Goal: Task Accomplishment & Management: Use online tool/utility

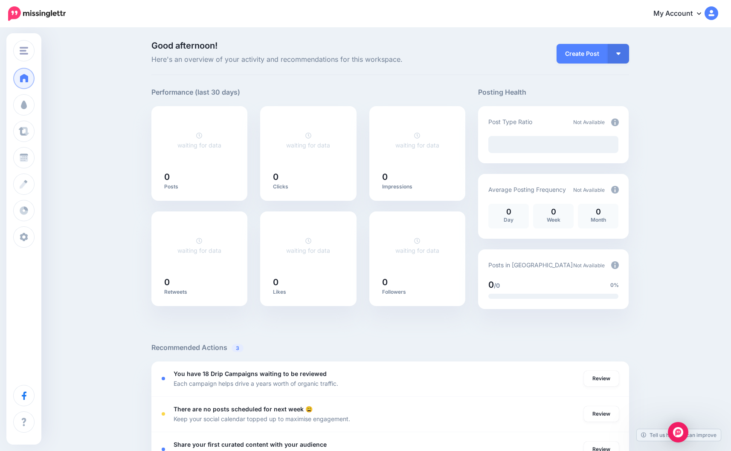
click at [650, 254] on div "Good afternoon! Here's an overview of your activity and recommendations for thi…" at bounding box center [365, 375] width 731 height 693
click at [456, 52] on p "Good afternoon! Here's an overview of your activity and recommendations for thi…" at bounding box center [308, 53] width 314 height 24
click at [111, 185] on div "Good afternoon! Here's an overview of your activity and recommendations for thi…" at bounding box center [365, 375] width 731 height 693
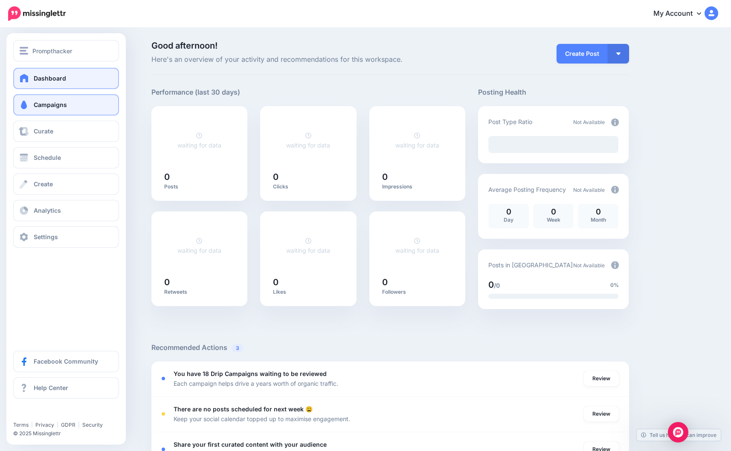
click at [38, 108] on span "Campaigns" at bounding box center [50, 104] width 33 height 7
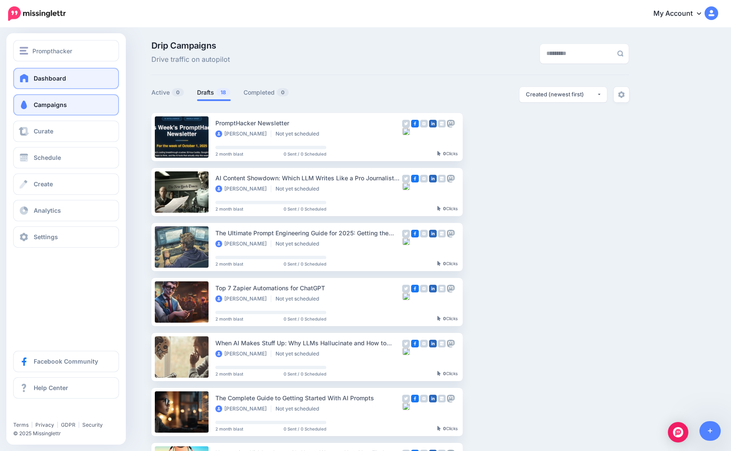
click at [23, 75] on span at bounding box center [24, 78] width 11 height 9
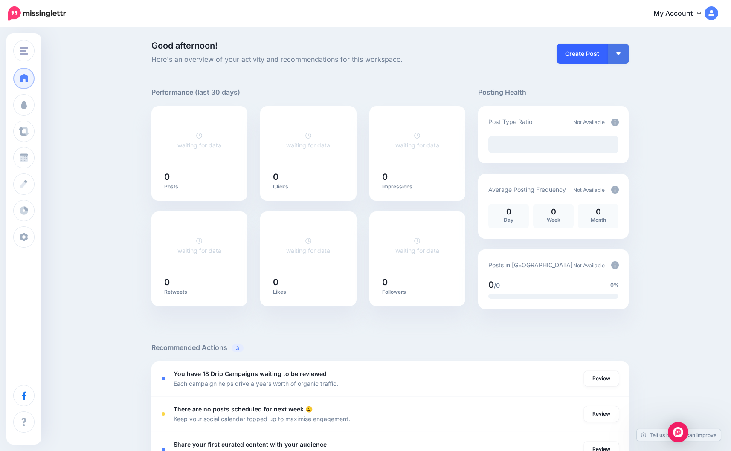
click at [584, 53] on link "Create Post" at bounding box center [582, 54] width 51 height 20
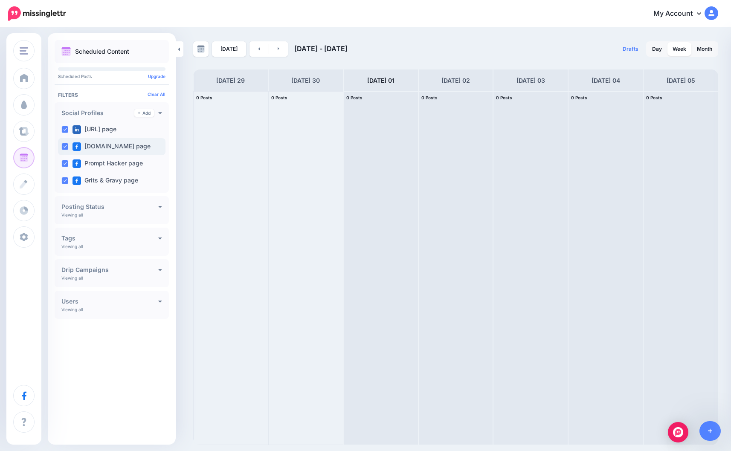
click at [64, 145] on ins at bounding box center [64, 146] width 7 height 7
click at [64, 181] on ins at bounding box center [64, 180] width 7 height 7
click at [79, 377] on div "Scheduled Content Scheduled Posts Upgrade Clear All" at bounding box center [112, 239] width 128 height 398
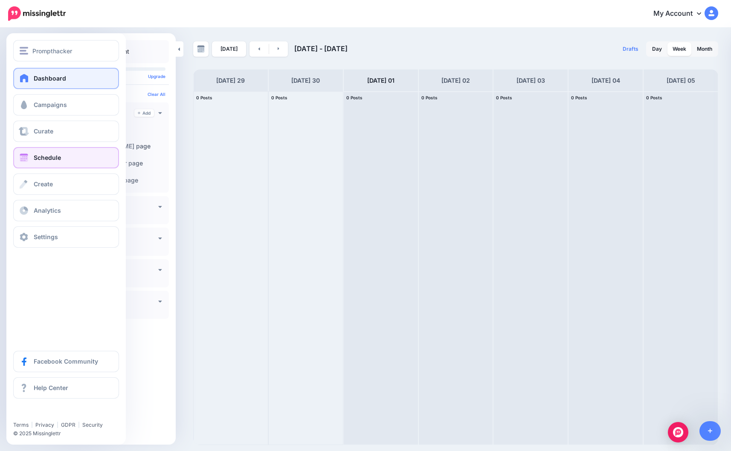
click at [25, 74] on span at bounding box center [24, 78] width 11 height 9
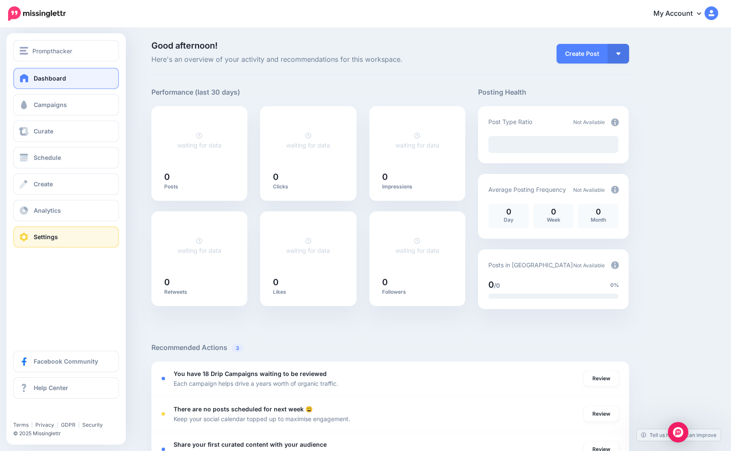
click at [33, 235] on link "Settings" at bounding box center [66, 236] width 106 height 21
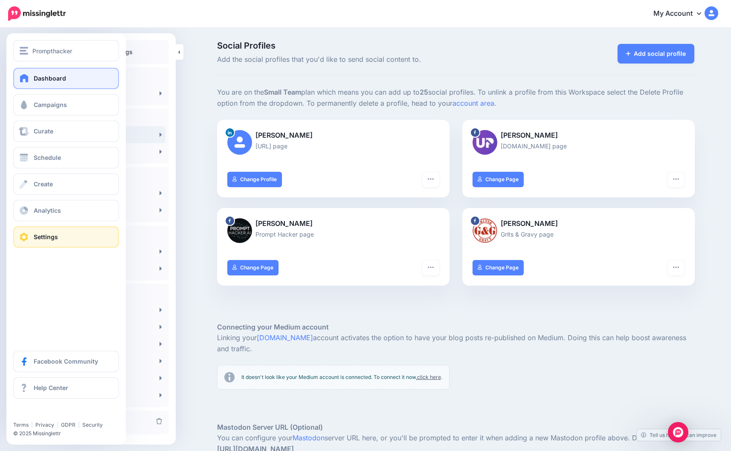
click at [31, 79] on link "Dashboard" at bounding box center [66, 78] width 106 height 21
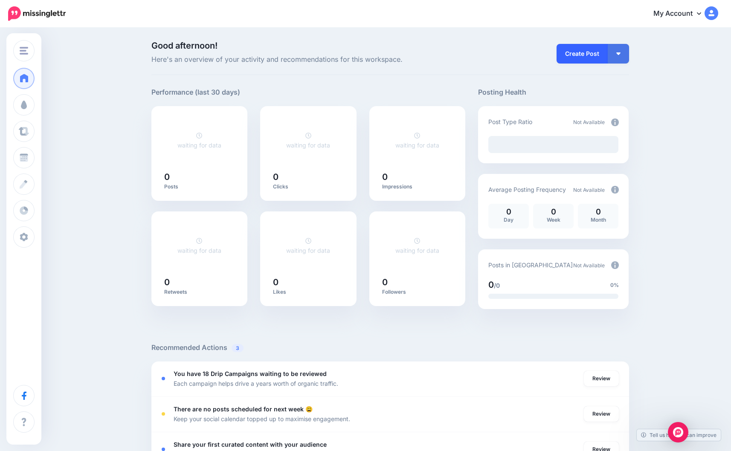
click at [582, 52] on link "Create Post" at bounding box center [582, 54] width 51 height 20
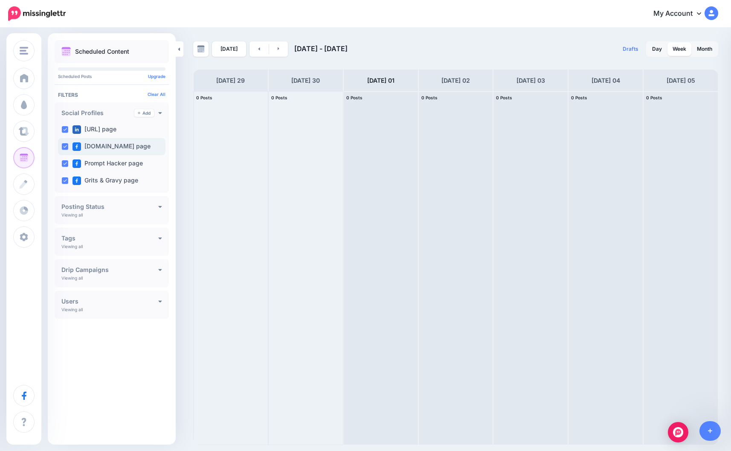
click at [66, 146] on ins at bounding box center [64, 146] width 7 height 7
click at [65, 181] on ins at bounding box center [64, 180] width 7 height 7
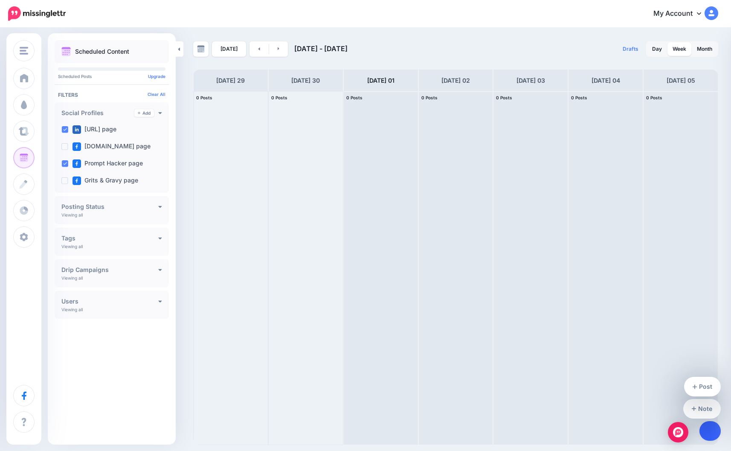
click at [714, 434] on link at bounding box center [711, 431] width 22 height 20
click at [708, 389] on link "Post" at bounding box center [702, 387] width 37 height 20
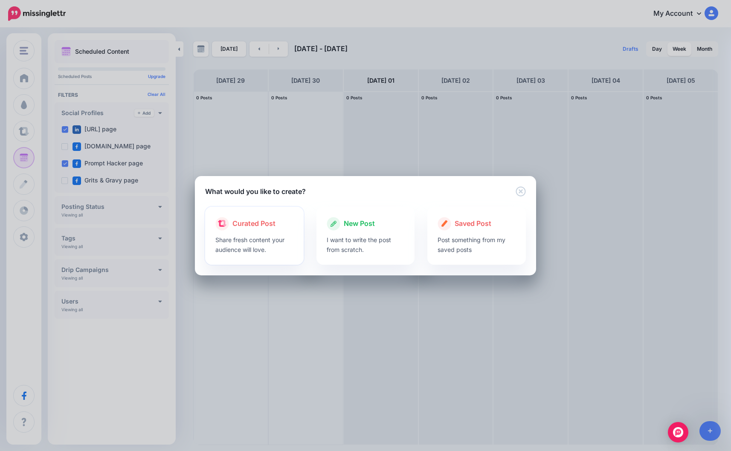
click at [295, 241] on div "Curated Post Share fresh content your audience will love." at bounding box center [254, 236] width 99 height 58
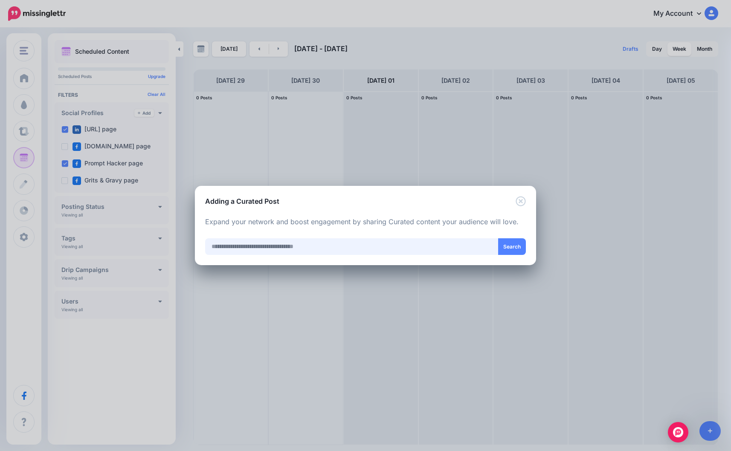
click at [376, 250] on input "text" at bounding box center [351, 246] width 293 height 17
click at [523, 201] on icon "Close" at bounding box center [521, 201] width 10 height 10
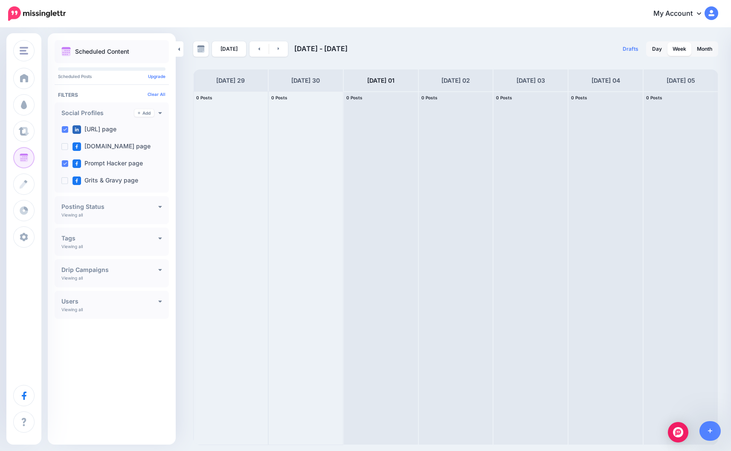
click at [208, 62] on div "Today Sep 29 - Oct 06, 2025 Drafts 0 Day Week Month PRO TIP" at bounding box center [456, 243] width 538 height 404
click at [181, 51] on link at bounding box center [180, 48] width 8 height 15
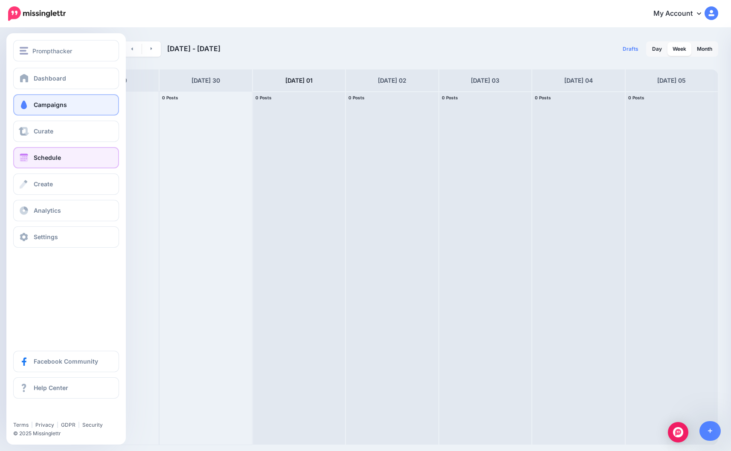
click at [33, 103] on link "Campaigns" at bounding box center [66, 104] width 106 height 21
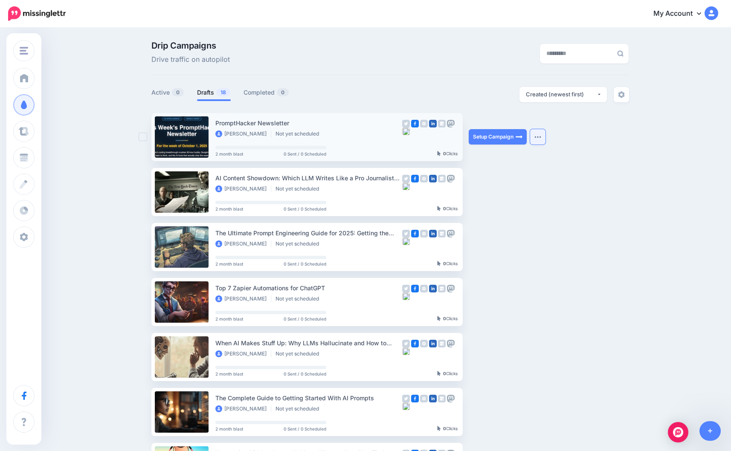
click at [536, 137] on img "button" at bounding box center [537, 137] width 7 height 3
click at [121, 136] on div "Drip Campaigns Drive traffic on autopilot Active 0 18 0" at bounding box center [365, 392] width 731 height 726
click at [710, 13] on img at bounding box center [712, 13] width 14 height 14
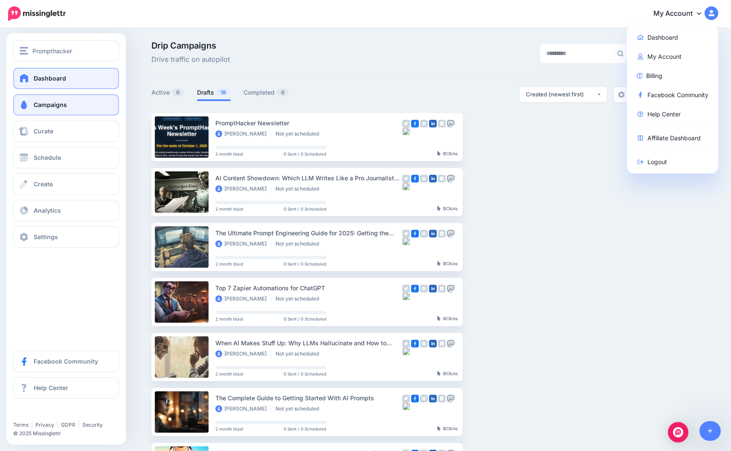
click at [26, 78] on span at bounding box center [24, 78] width 11 height 9
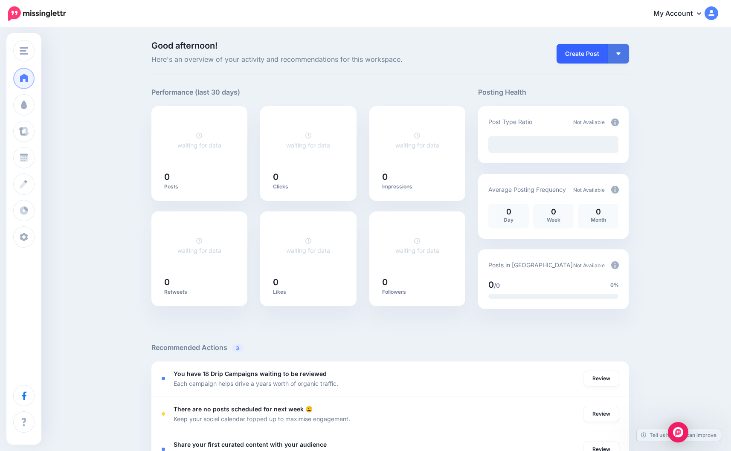
click at [588, 49] on link "Create Post" at bounding box center [582, 54] width 51 height 20
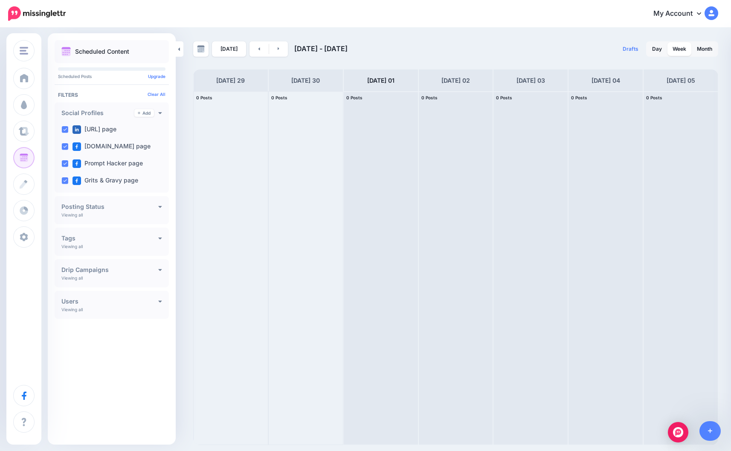
click at [495, 39] on div "Today Sep 29 - Oct 06, 2025 Drafts 0 Day Week Month PRO TIP" at bounding box center [365, 237] width 731 height 417
click at [139, 12] on div "My Account Dashboard My Account Billing Facebook Community Help Center Affiliat…" at bounding box center [397, 13] width 642 height 21
click at [102, 338] on div "Scheduled Content Scheduled Posts Upgrade Tags" at bounding box center [112, 190] width 128 height 300
click at [456, 27] on nav "My Account Dashboard My Account Billing Facebook Community Help Center" at bounding box center [365, 13] width 718 height 27
click at [96, 370] on div "Scheduled Content Scheduled Posts Upgrade Clear All" at bounding box center [112, 239] width 128 height 398
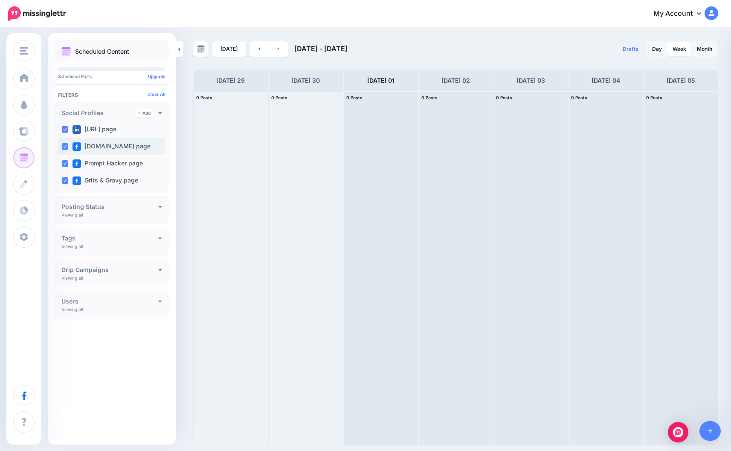
click at [60, 145] on div "UpWealth.com page" at bounding box center [111, 146] width 107 height 17
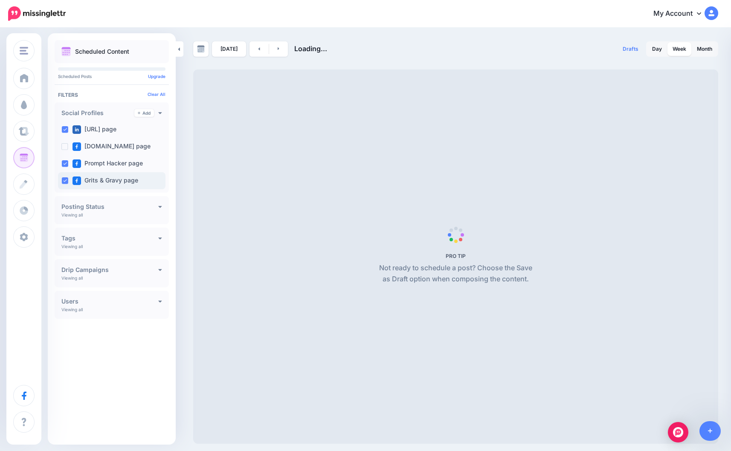
click at [66, 180] on ins at bounding box center [64, 180] width 7 height 7
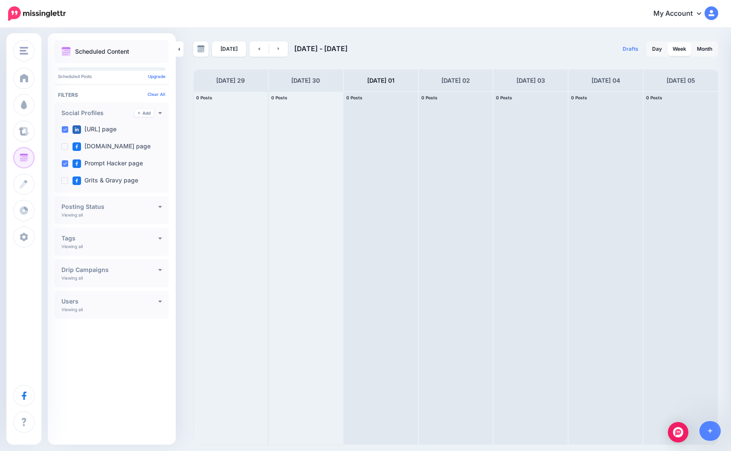
click at [144, 206] on h4 "Posting Status" at bounding box center [109, 207] width 97 height 6
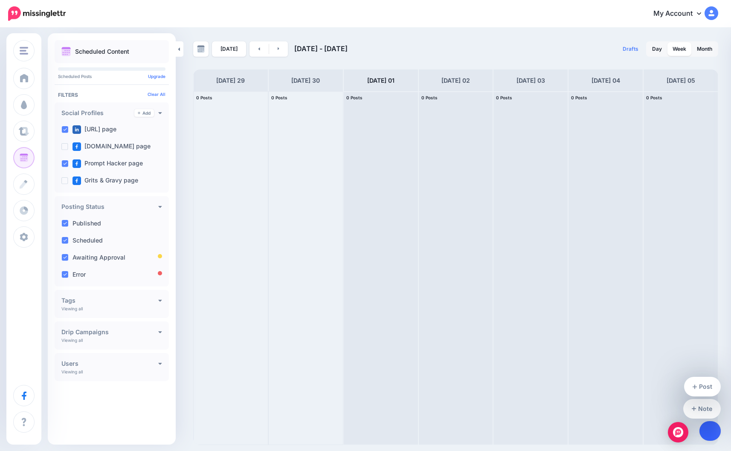
click at [705, 431] on link at bounding box center [711, 431] width 22 height 20
click at [706, 388] on link "Post" at bounding box center [702, 387] width 37 height 20
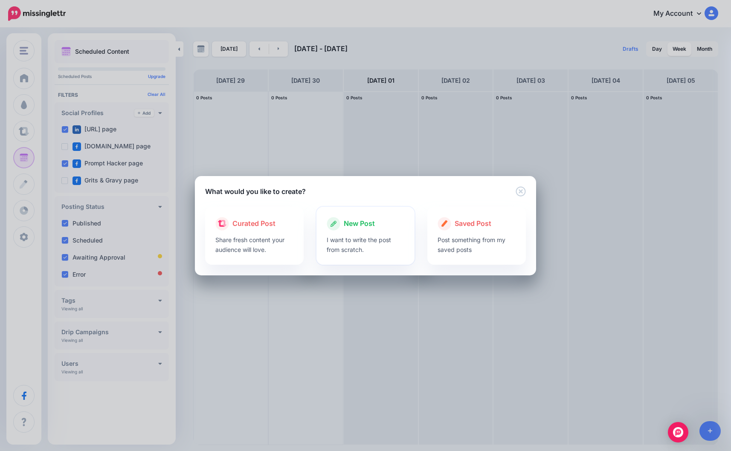
click at [365, 232] on div at bounding box center [366, 233] width 78 height 4
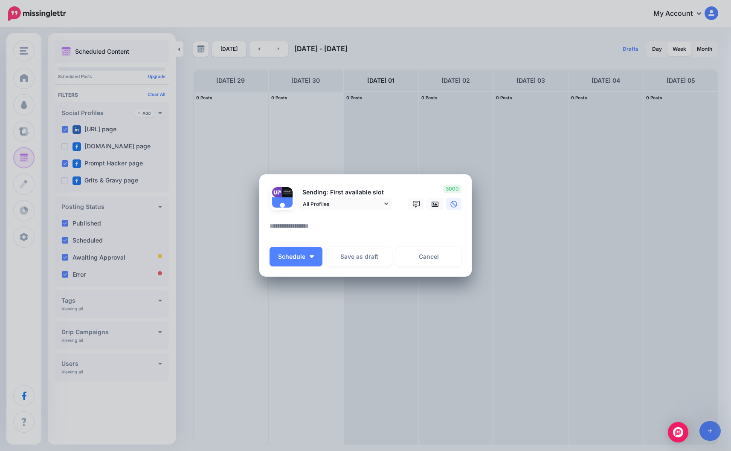
click at [383, 226] on textarea at bounding box center [368, 229] width 196 height 17
type textarea "**********"
click at [437, 253] on link "Cancel" at bounding box center [428, 257] width 65 height 20
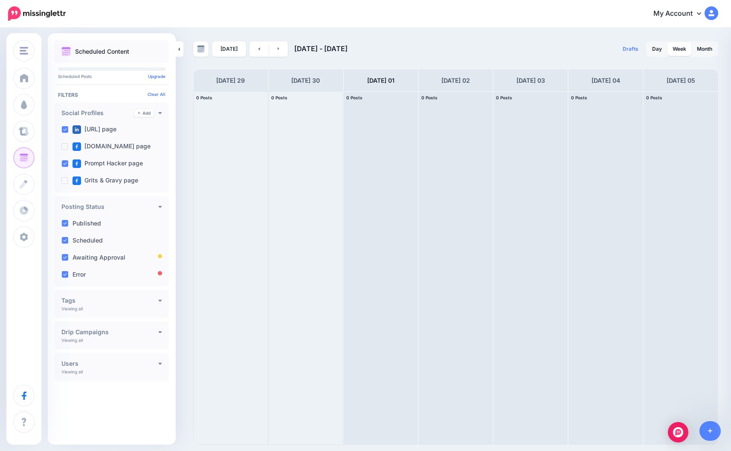
click at [157, 336] on div "Drip Campaigns Create" at bounding box center [111, 332] width 101 height 8
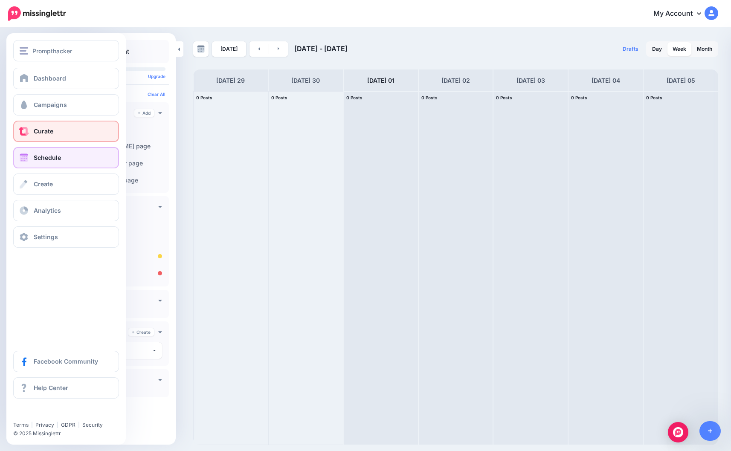
click at [31, 128] on link "Curate" at bounding box center [66, 131] width 106 height 21
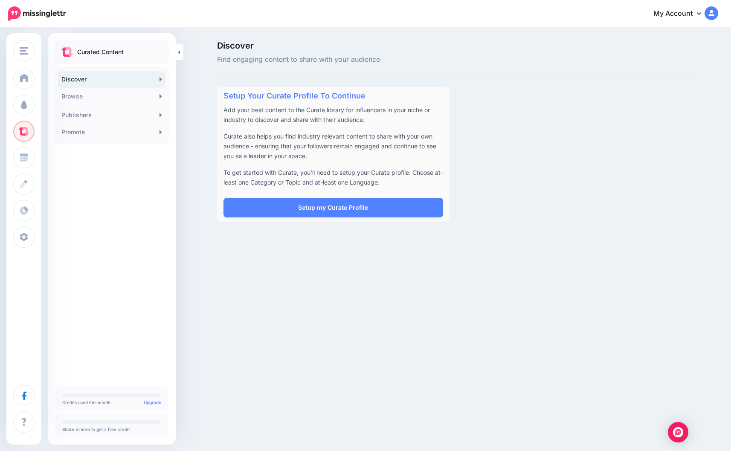
click at [98, 195] on div "Curated Content Discover Browse 246K Automotive 2.91M Beauty & personal care 2.…" at bounding box center [112, 211] width 128 height 343
click at [141, 131] on link "Promote" at bounding box center [111, 132] width 107 height 17
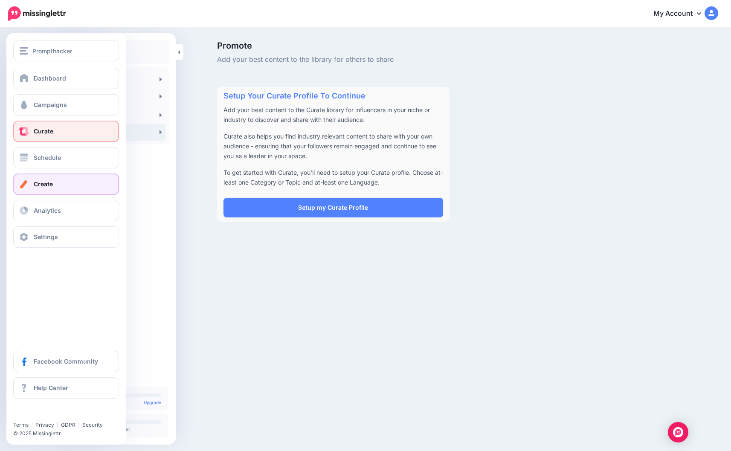
click at [32, 180] on link "Create" at bounding box center [66, 184] width 106 height 21
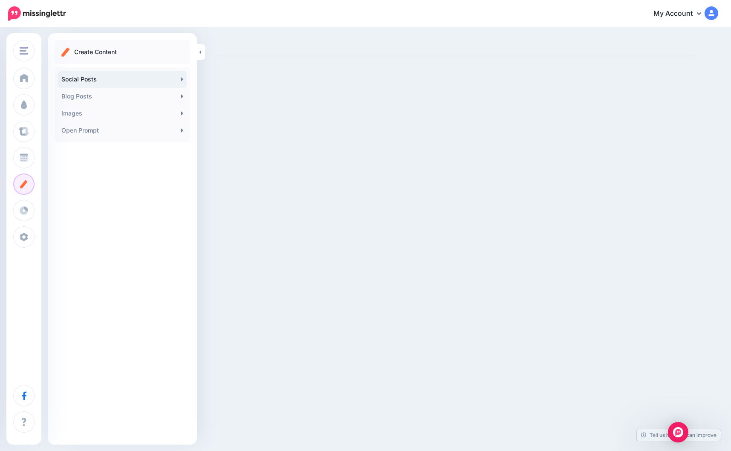
click at [124, 76] on link "Social Posts" at bounding box center [122, 79] width 129 height 17
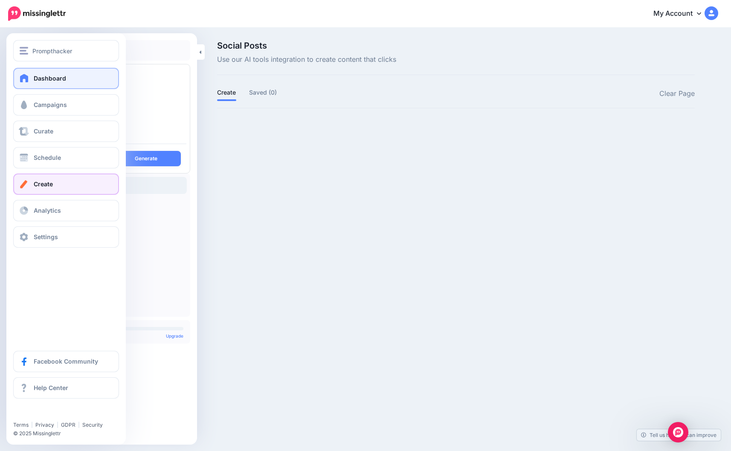
click at [27, 77] on span at bounding box center [24, 78] width 11 height 9
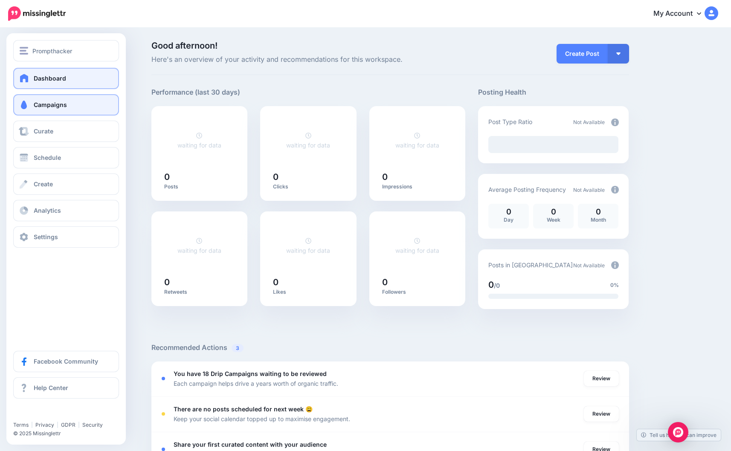
click at [35, 104] on span "Campaigns" at bounding box center [50, 104] width 33 height 7
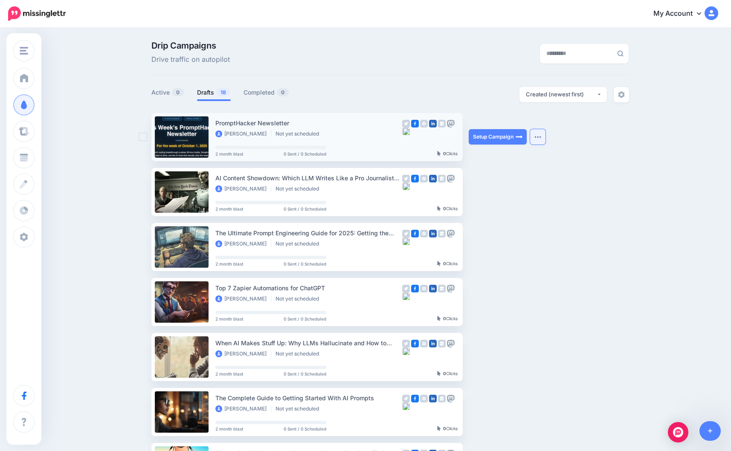
click at [546, 136] on ul "PromptHacker Newsletter Pierre Bradshaw Not yet scheduled 2 month blast 0 Sent …" at bounding box center [390, 404] width 478 height 582
click at [539, 136] on img "button" at bounding box center [537, 137] width 7 height 3
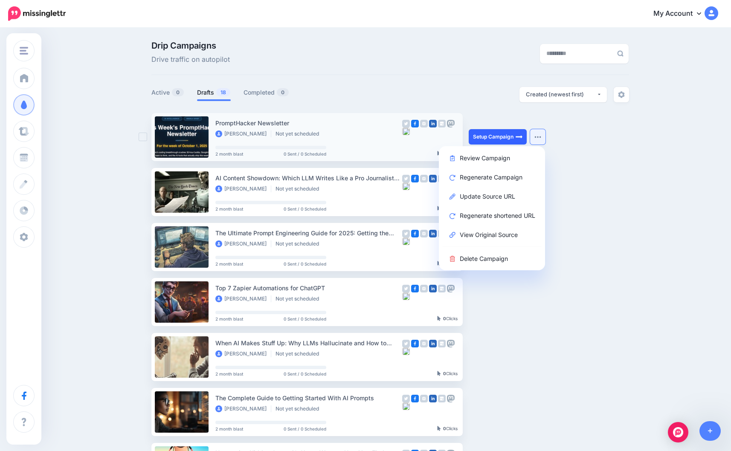
click at [507, 134] on link "Setup Campaign" at bounding box center [498, 136] width 58 height 15
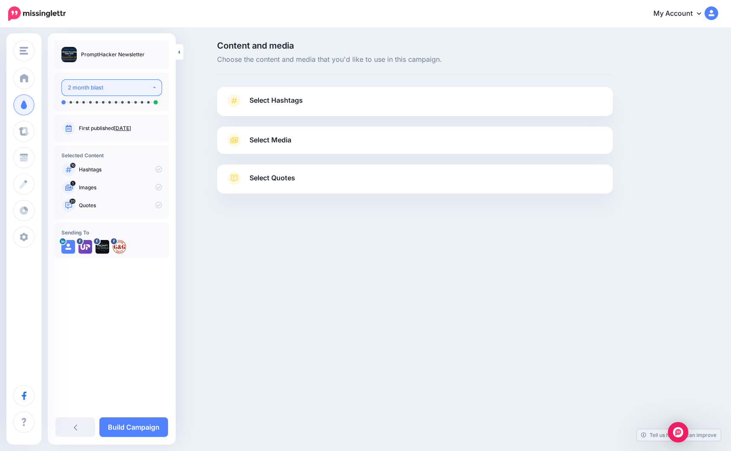
click at [150, 87] on div "2 month blast" at bounding box center [110, 88] width 84 height 10
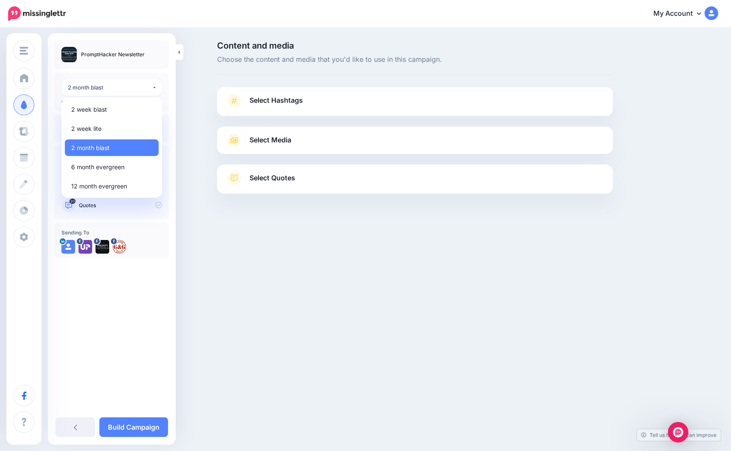
click at [152, 303] on div "**********" at bounding box center [112, 222] width 128 height 364
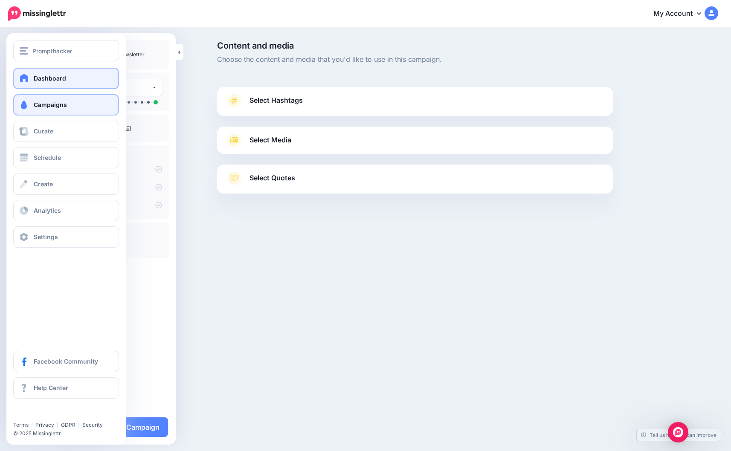
click at [38, 78] on span "Dashboard" at bounding box center [50, 78] width 32 height 7
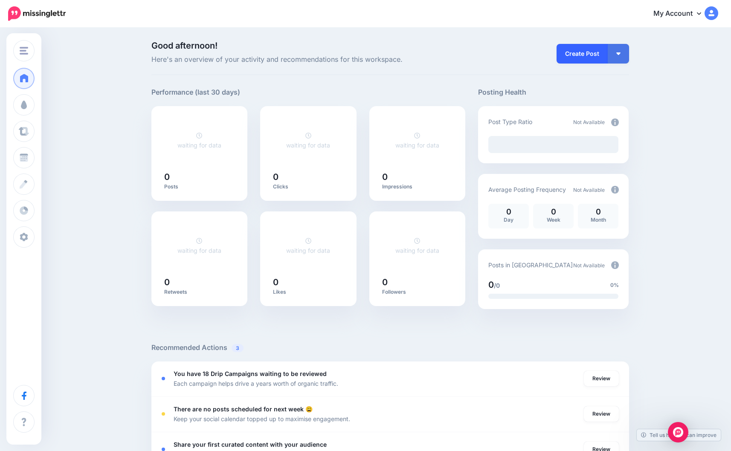
click at [568, 53] on link "Create Post" at bounding box center [582, 54] width 51 height 20
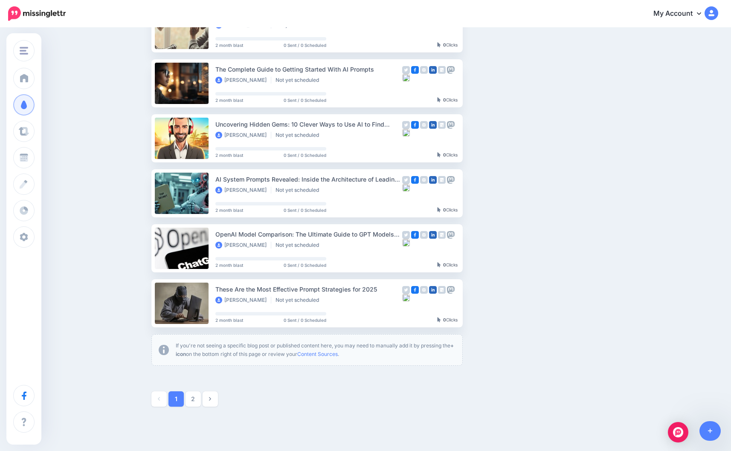
scroll to position [329, 0]
click at [197, 394] on link "2" at bounding box center [193, 398] width 15 height 15
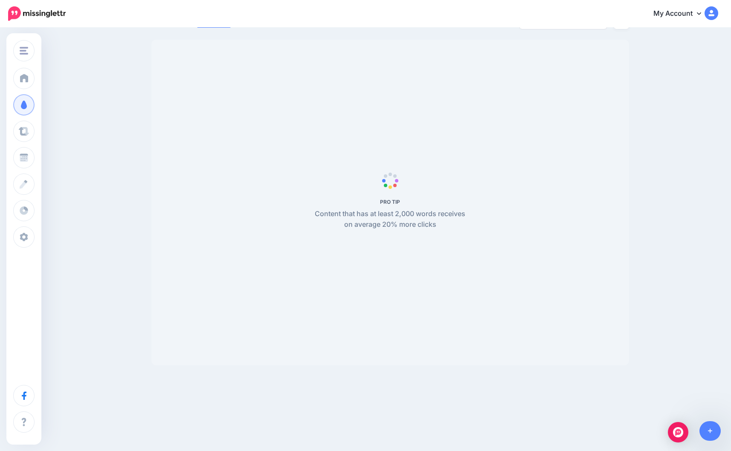
scroll to position [73, 0]
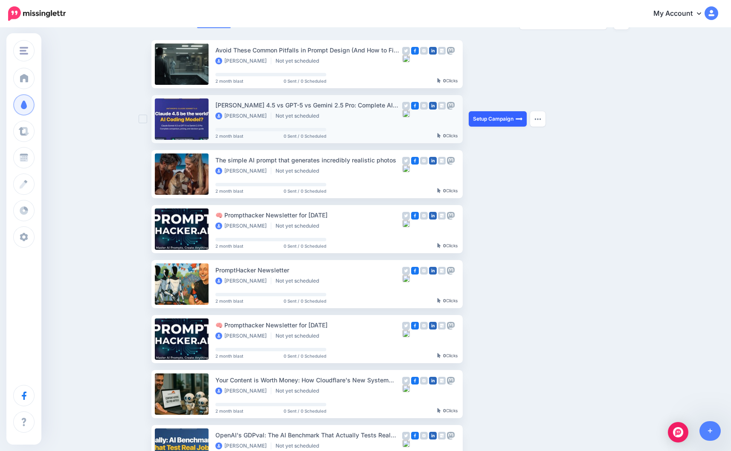
click at [509, 120] on link "Setup Campaign" at bounding box center [498, 118] width 58 height 15
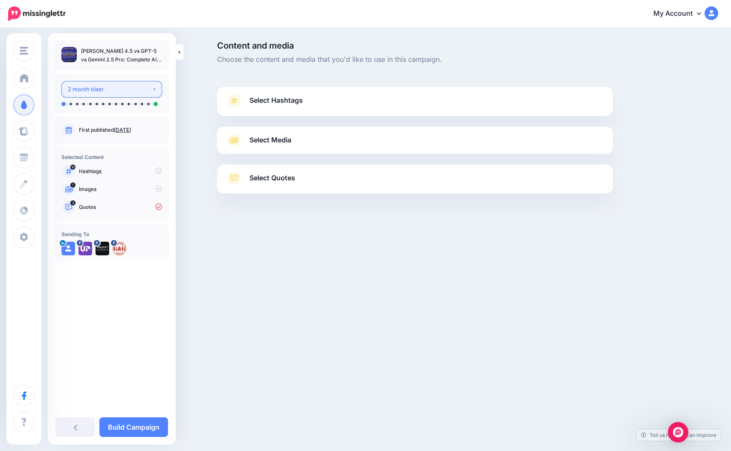
click at [153, 91] on button "2 month blast" at bounding box center [111, 89] width 101 height 17
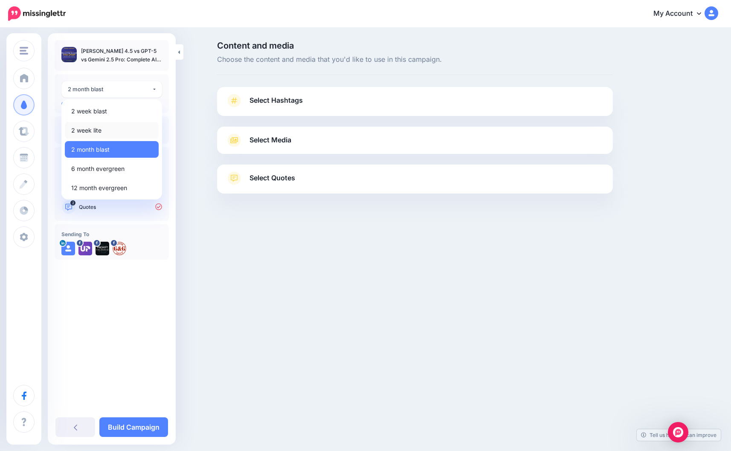
click at [113, 128] on link "2 week lite" at bounding box center [112, 130] width 94 height 17
select select "******"
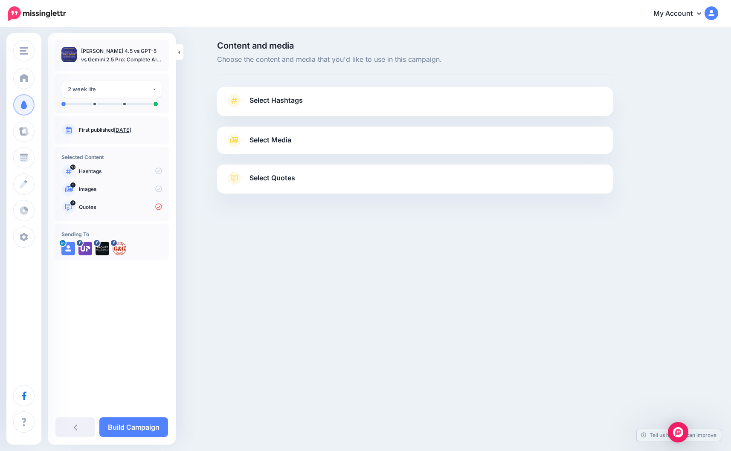
click at [100, 171] on p "Hashtags" at bounding box center [120, 172] width 83 height 8
click at [84, 170] on p "Hashtags" at bounding box center [120, 172] width 83 height 8
click at [70, 170] on icon at bounding box center [69, 172] width 12 height 14
click at [284, 98] on span "Select Hashtags" at bounding box center [276, 101] width 53 height 12
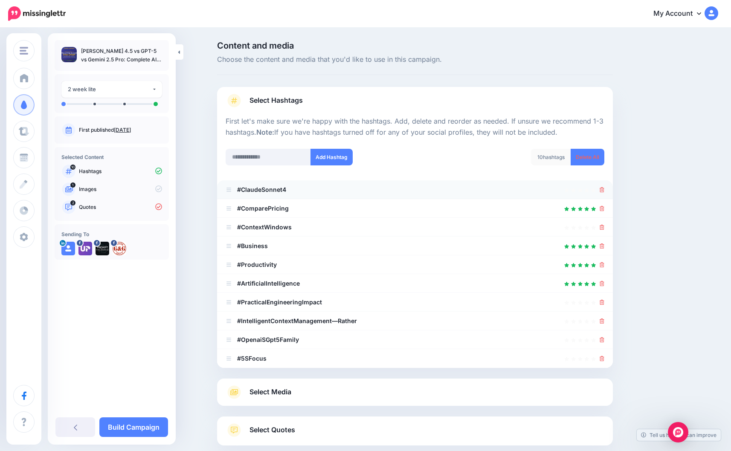
click at [271, 187] on b "#ClaudeSonnet4" at bounding box center [261, 189] width 49 height 7
click at [603, 244] on icon at bounding box center [602, 246] width 5 height 5
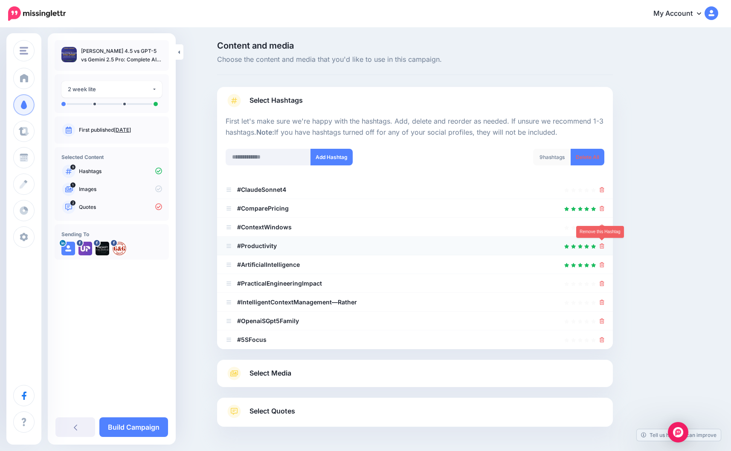
click at [600, 247] on icon at bounding box center [602, 246] width 5 height 5
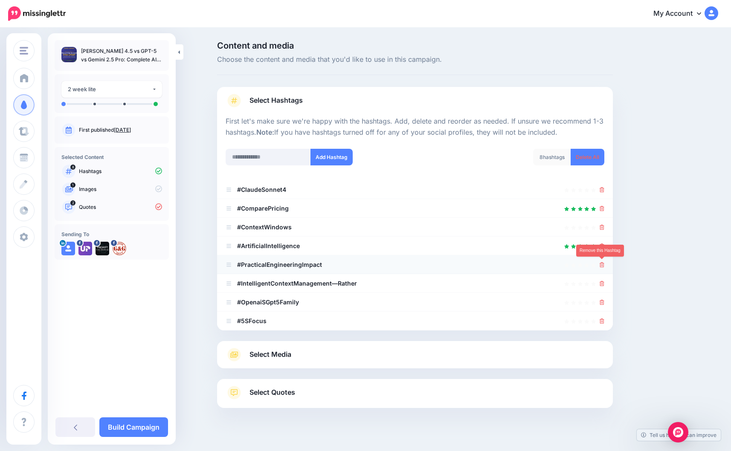
click at [604, 263] on icon at bounding box center [602, 264] width 5 height 5
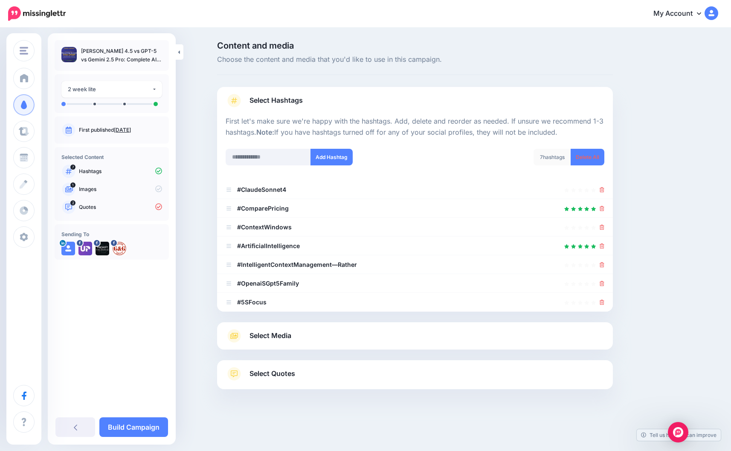
click at [604, 263] on icon at bounding box center [602, 264] width 5 height 5
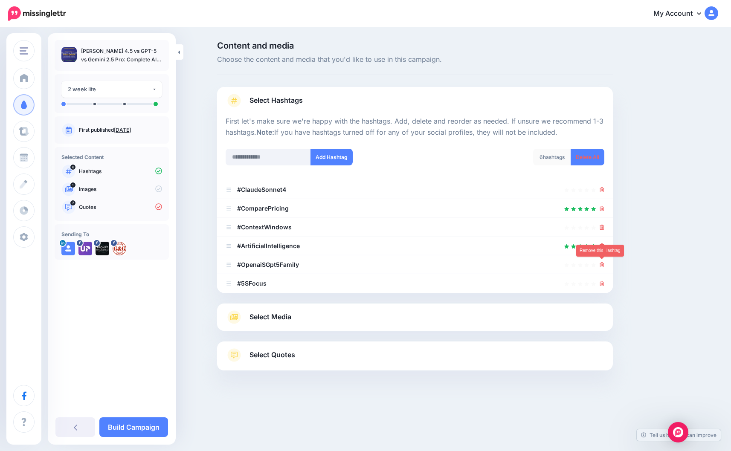
click at [604, 263] on icon at bounding box center [602, 264] width 5 height 5
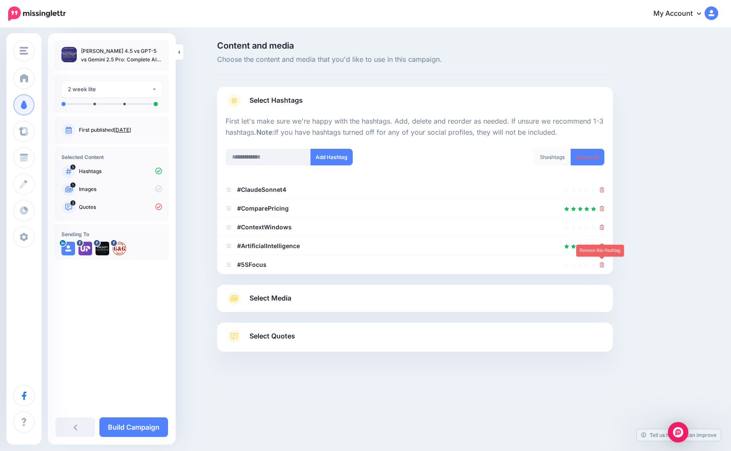
click at [604, 263] on icon at bounding box center [602, 264] width 5 height 5
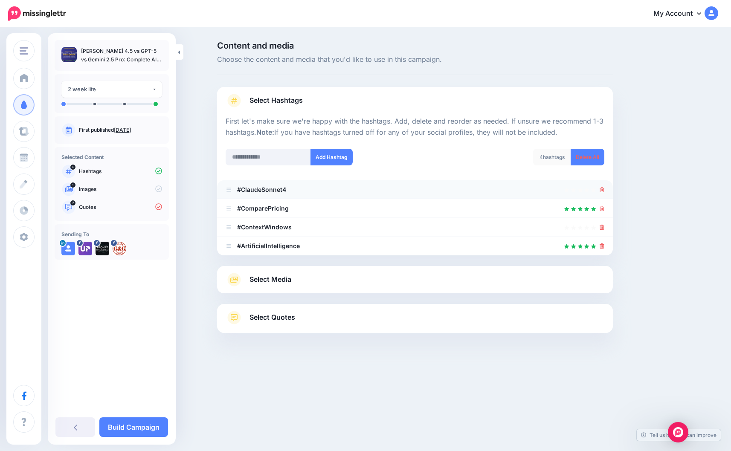
click at [480, 190] on div at bounding box center [415, 190] width 379 height 10
click at [349, 270] on div "Select Media Next, let's make sure we have the best media for this campaign. De…" at bounding box center [415, 279] width 396 height 27
click at [241, 276] on icon at bounding box center [233, 280] width 15 height 14
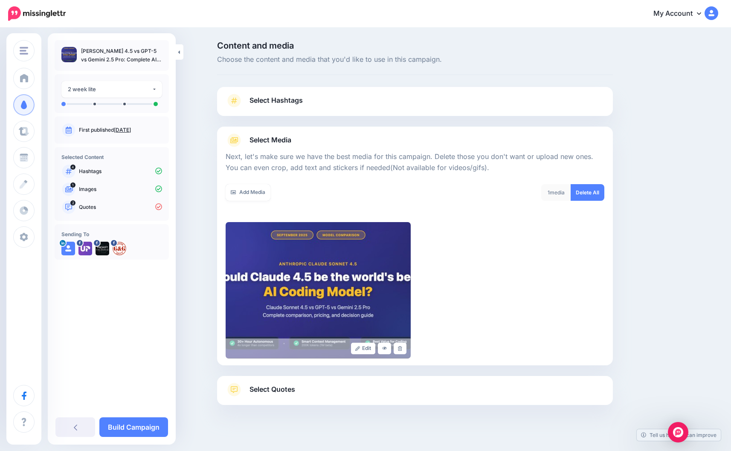
click at [281, 384] on span "Select Quotes" at bounding box center [273, 390] width 46 height 12
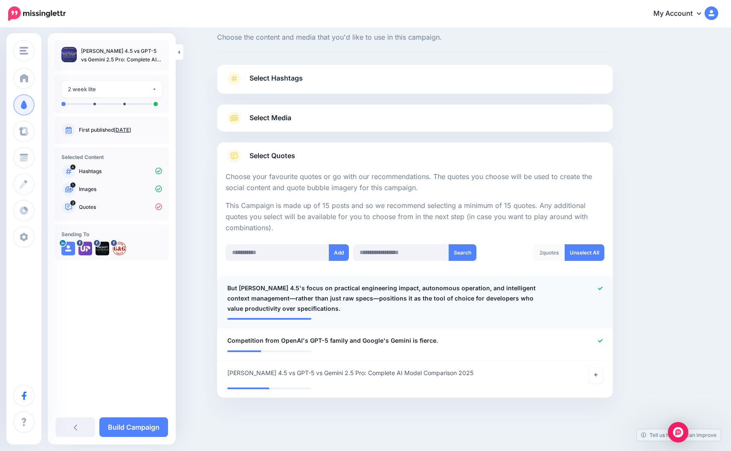
scroll to position [22, 0]
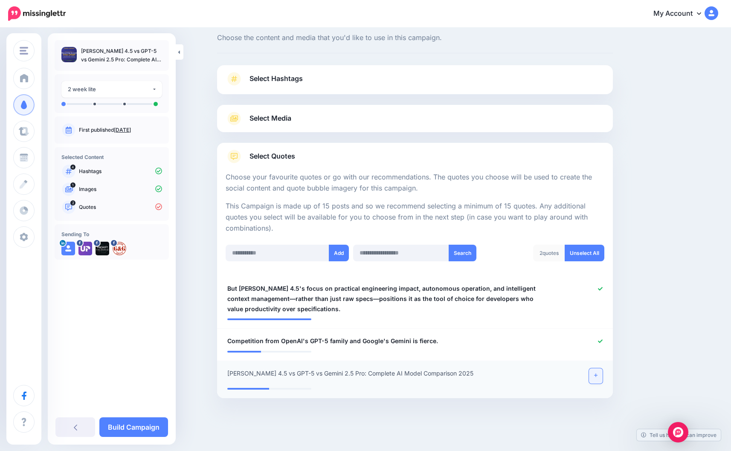
click at [597, 374] on icon at bounding box center [595, 375] width 3 height 5
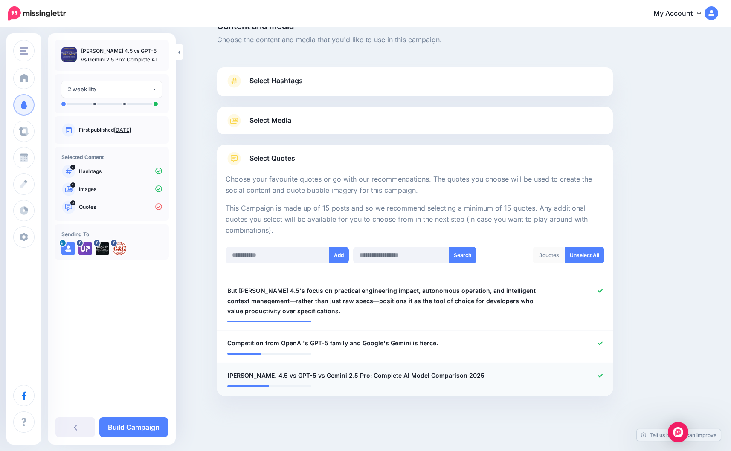
scroll to position [17, 0]
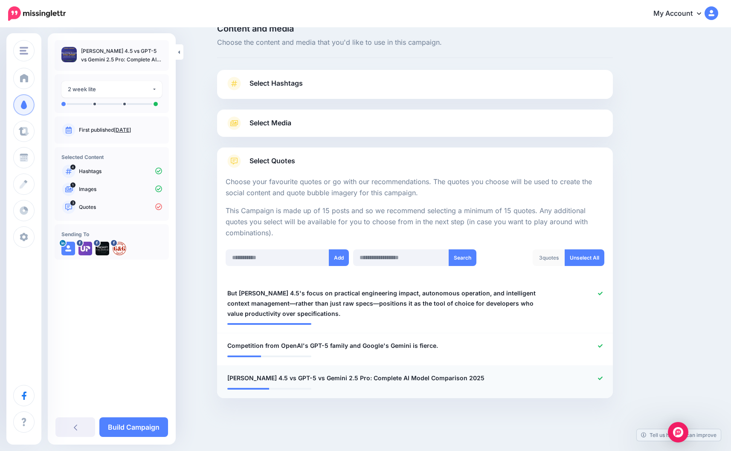
click at [337, 226] on p "This Campaign is made up of 15 posts and so we recommend selecting a minimum of…" at bounding box center [415, 222] width 379 height 33
click at [601, 378] on icon at bounding box center [600, 378] width 5 height 5
click at [0, 0] on link at bounding box center [0, 0] width 0 height 0
click at [284, 255] on input "text" at bounding box center [278, 258] width 104 height 17
click at [334, 255] on button "Add" at bounding box center [339, 258] width 20 height 17
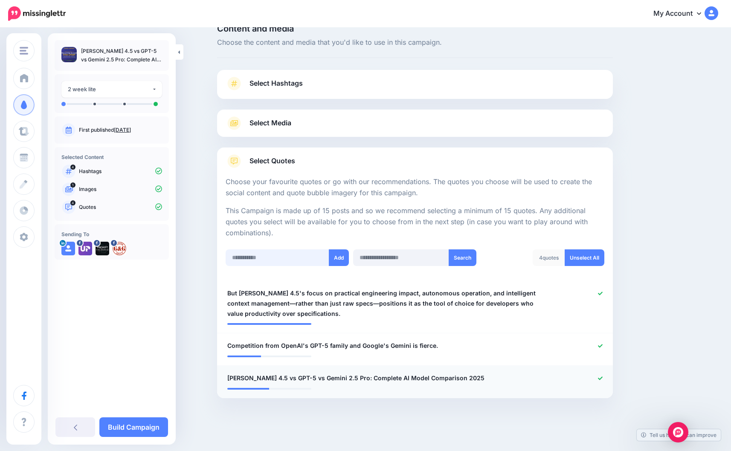
click at [297, 255] on input "text" at bounding box center [278, 258] width 104 height 17
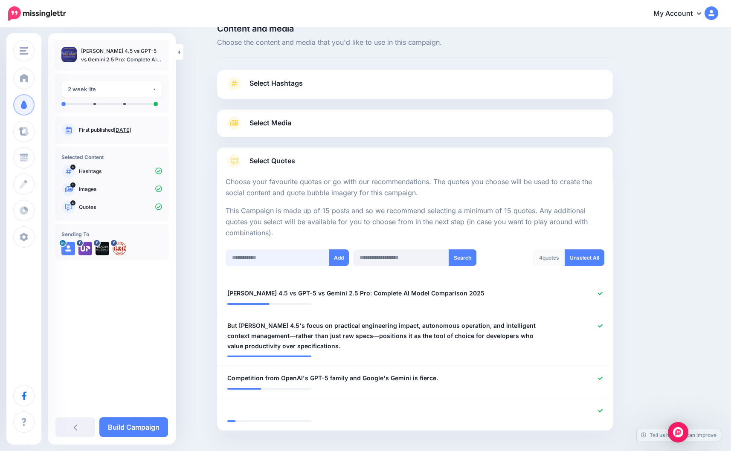
scroll to position [49, 0]
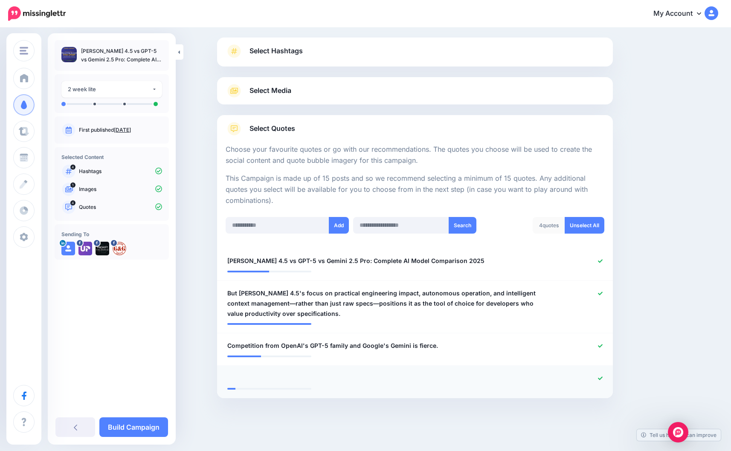
click at [286, 366] on li at bounding box center [415, 382] width 396 height 32
click at [599, 376] on icon at bounding box center [600, 378] width 5 height 5
click at [149, 296] on div "**********" at bounding box center [112, 222] width 128 height 364
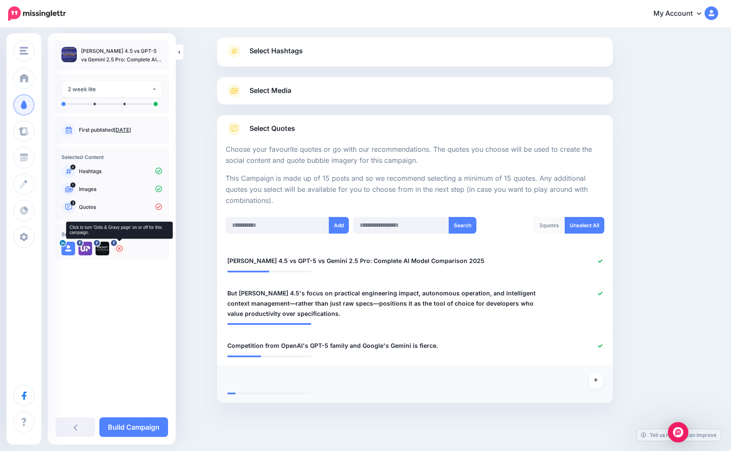
click at [116, 249] on icon at bounding box center [119, 248] width 7 height 7
click at [86, 249] on icon at bounding box center [85, 248] width 7 height 7
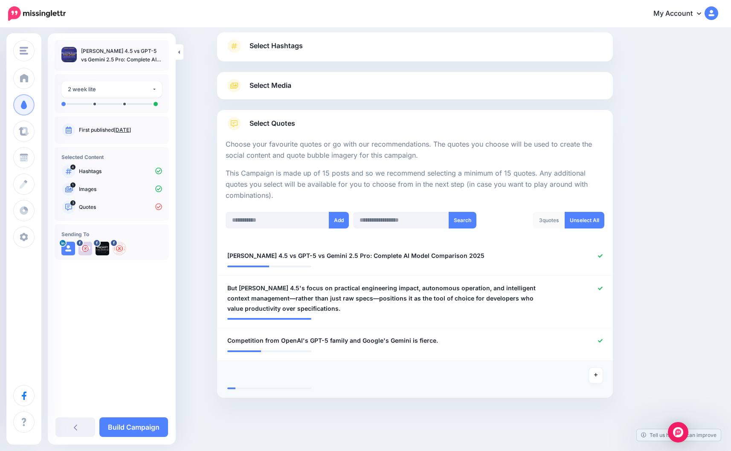
scroll to position [54, 0]
click at [135, 422] on link "Build Campaign" at bounding box center [133, 428] width 69 height 20
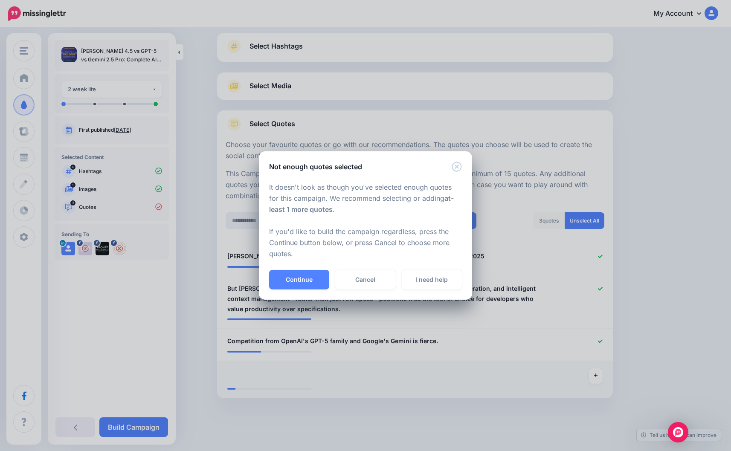
click at [456, 168] on icon "Close" at bounding box center [457, 167] width 10 height 10
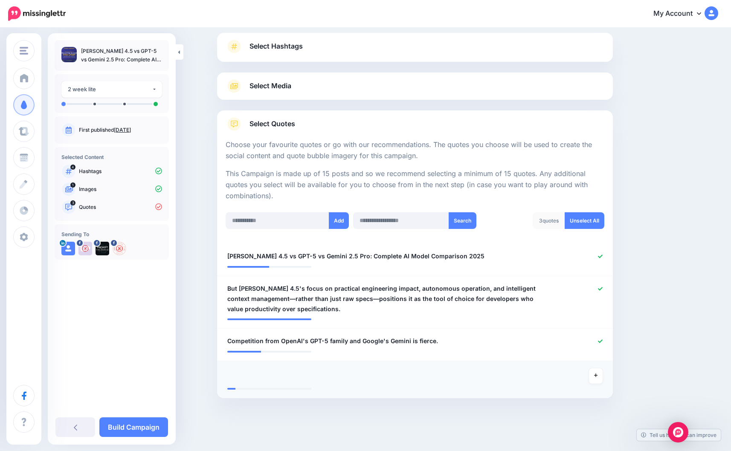
click at [295, 377] on div at bounding box center [383, 376] width 324 height 15
click at [262, 388] on div at bounding box center [269, 389] width 84 height 2
click at [255, 377] on div at bounding box center [383, 376] width 324 height 15
click at [293, 222] on input "text" at bounding box center [278, 220] width 104 height 17
paste input "**********"
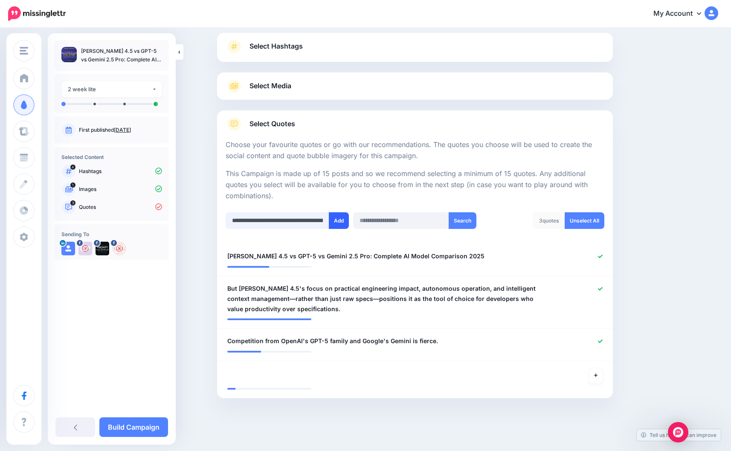
type input "**********"
click at [338, 216] on button "Add" at bounding box center [339, 220] width 20 height 17
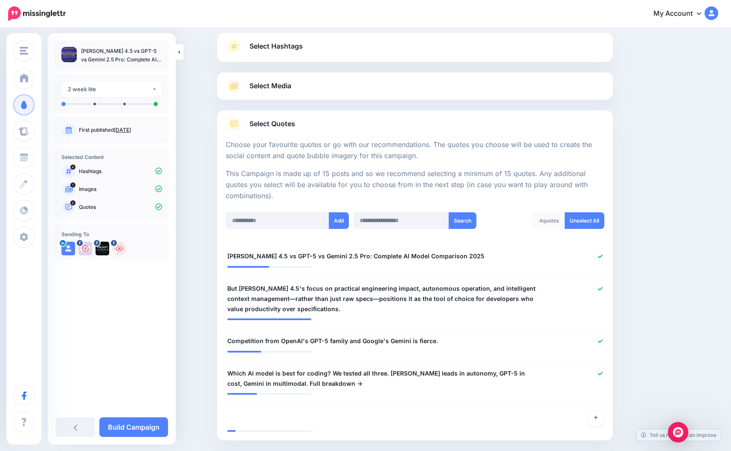
scroll to position [96, 0]
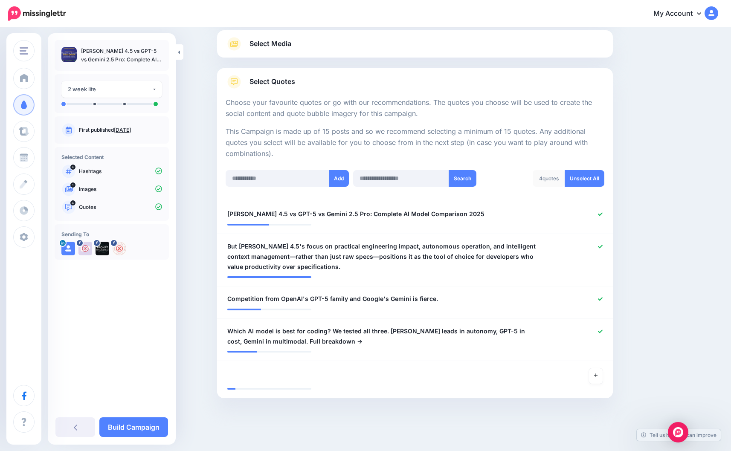
click at [653, 134] on div "Content and media Choose the content and media that you'd like to use in this c…" at bounding box center [456, 193] width 491 height 496
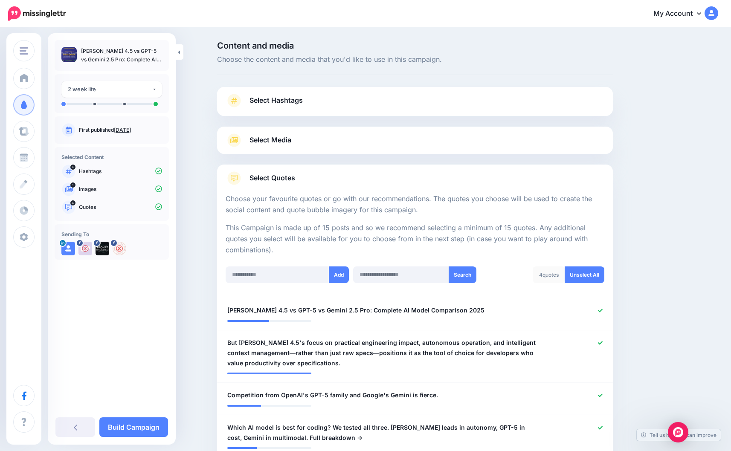
scroll to position [0, 0]
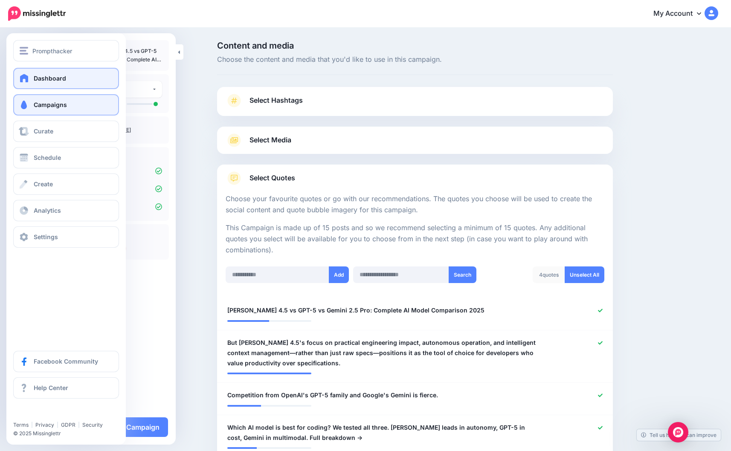
click at [28, 77] on span at bounding box center [24, 78] width 11 height 9
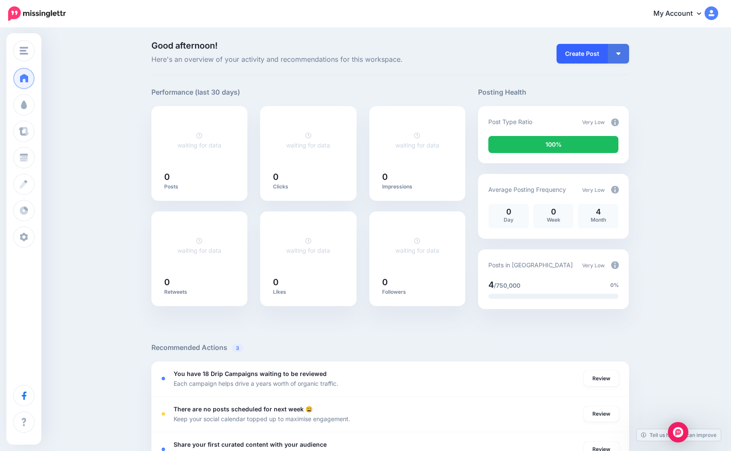
click at [584, 56] on link "Create Post" at bounding box center [582, 54] width 51 height 20
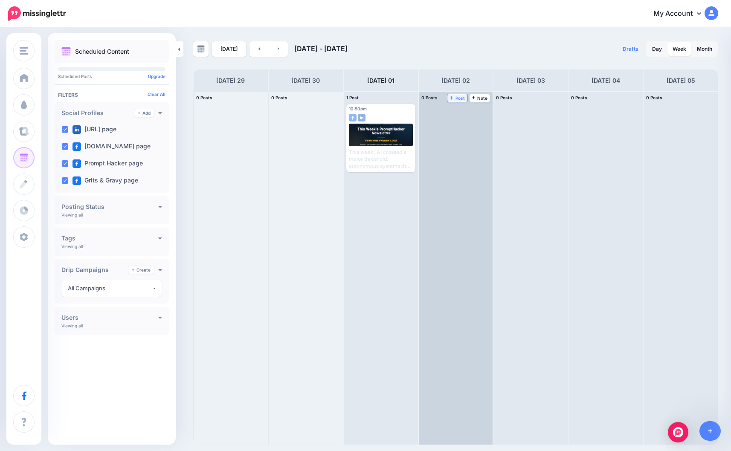
click at [453, 98] on icon at bounding box center [451, 97] width 3 height 3
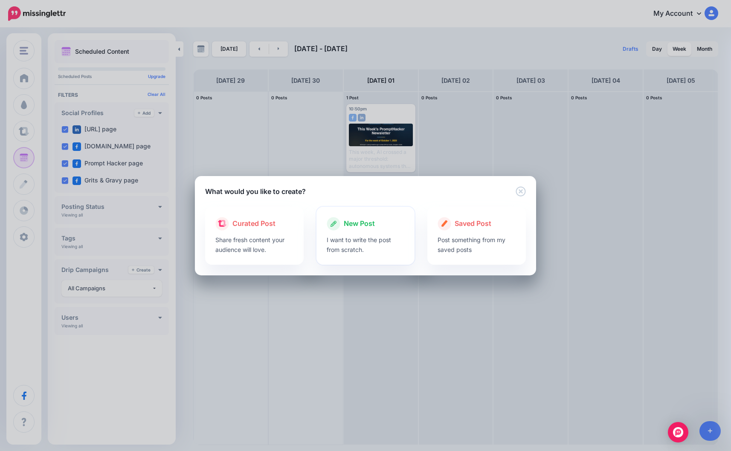
click at [359, 229] on span "New Post" at bounding box center [359, 223] width 31 height 11
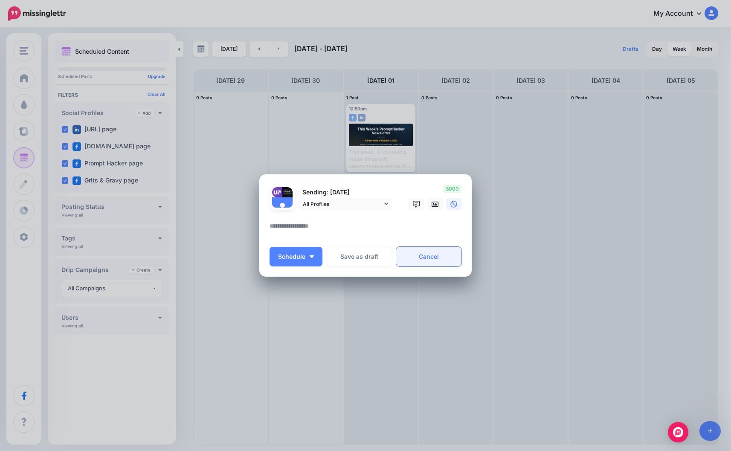
click at [430, 254] on link "Cancel" at bounding box center [428, 257] width 65 height 20
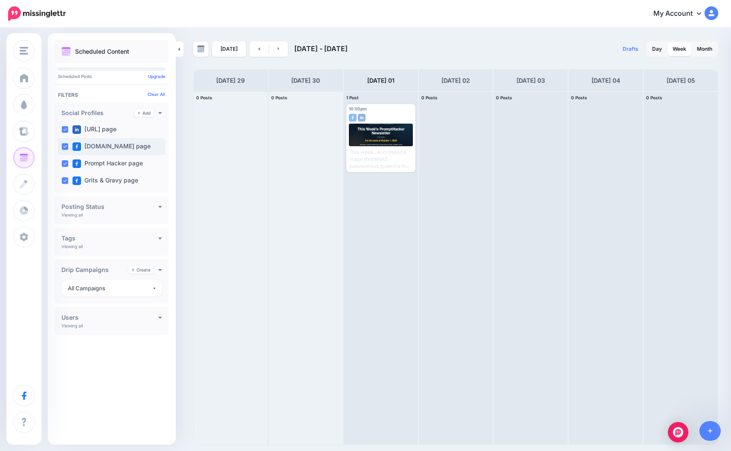
click at [63, 142] on div "[DOMAIN_NAME] page" at bounding box center [111, 146] width 107 height 17
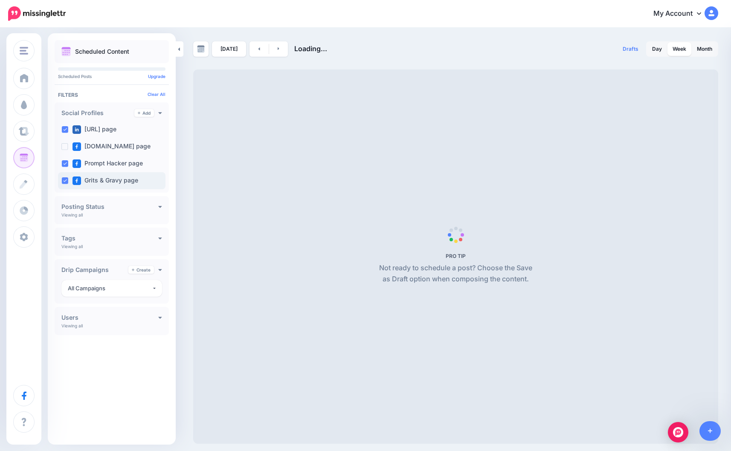
click at [63, 180] on ins at bounding box center [64, 180] width 7 height 7
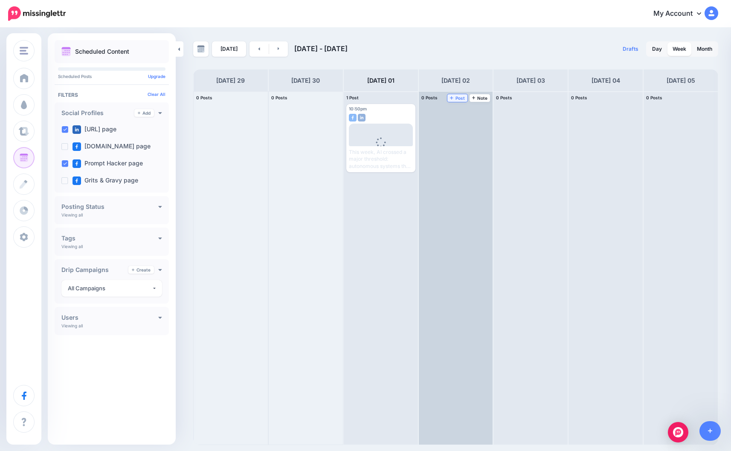
click at [458, 98] on span "Post" at bounding box center [457, 98] width 15 height 4
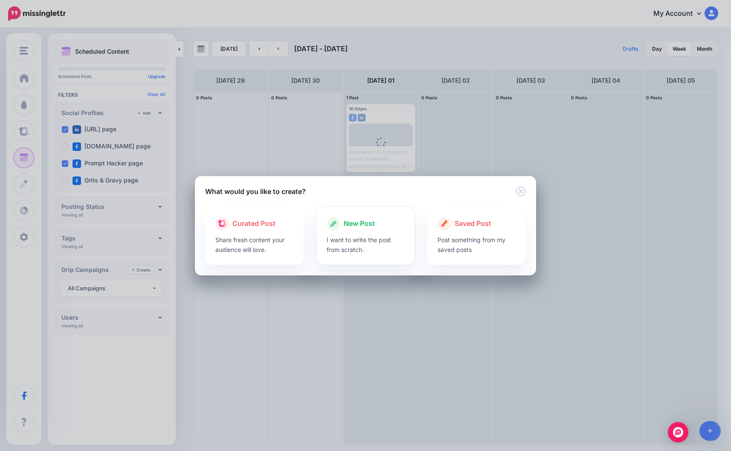
click at [369, 226] on span "New Post" at bounding box center [359, 223] width 31 height 11
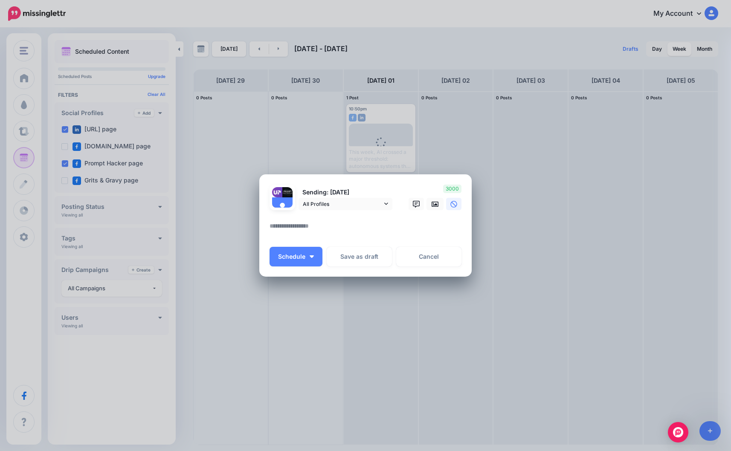
click at [348, 227] on textarea at bounding box center [368, 229] width 196 height 17
click at [361, 201] on span "All Profiles" at bounding box center [342, 204] width 79 height 9
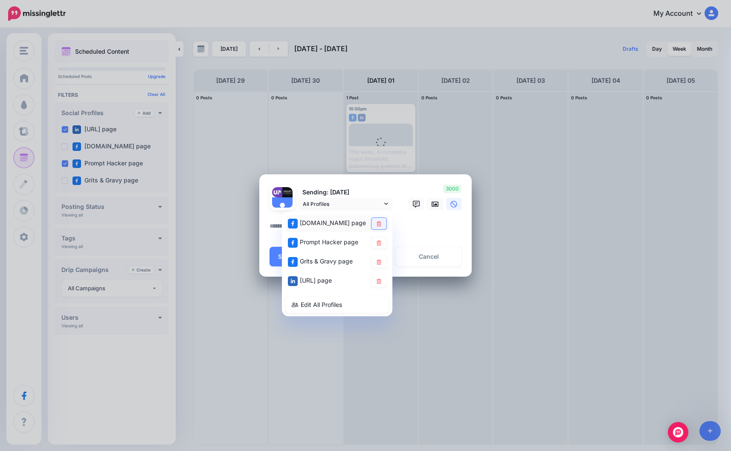
click at [378, 224] on icon at bounding box center [379, 223] width 6 height 5
click at [379, 264] on icon at bounding box center [379, 262] width 6 height 5
click at [410, 227] on textarea at bounding box center [368, 229] width 196 height 17
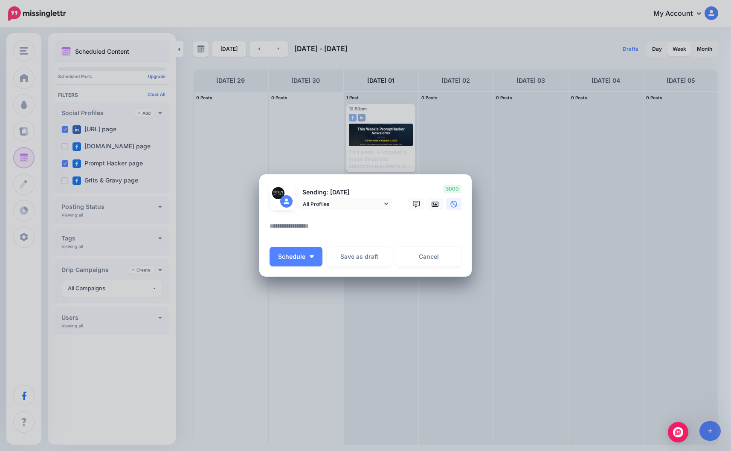
click at [285, 228] on textarea at bounding box center [368, 229] width 196 height 17
paste textarea "**********"
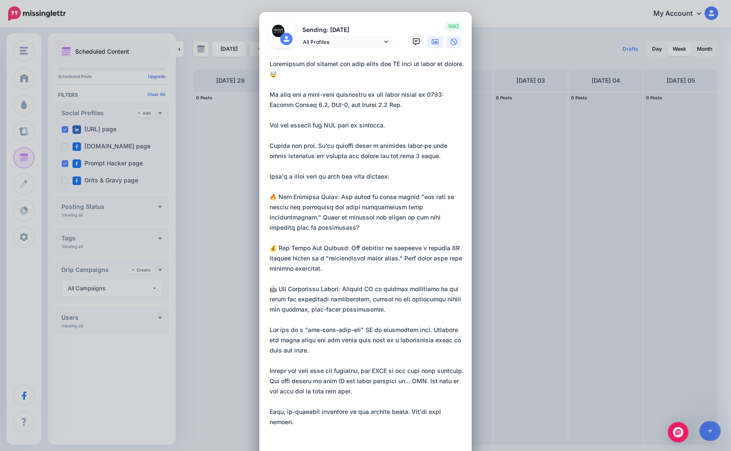
click at [435, 42] on icon at bounding box center [435, 41] width 7 height 5
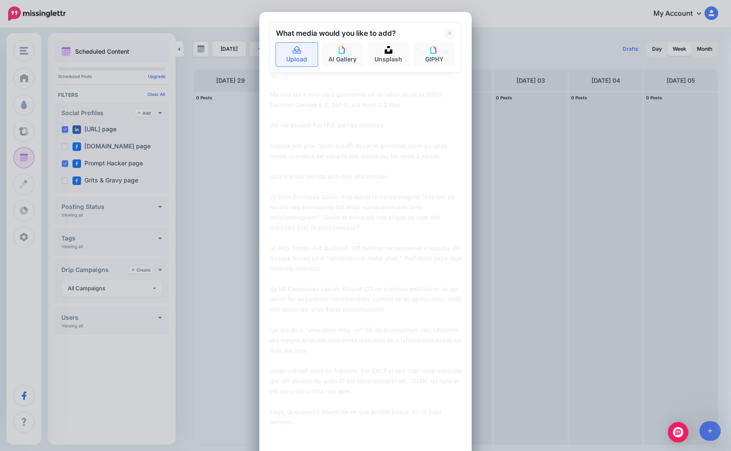
click at [297, 53] on icon at bounding box center [297, 50] width 9 height 8
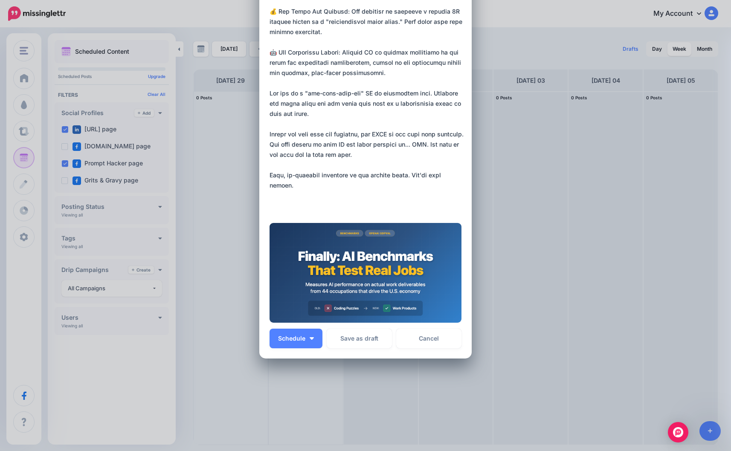
scroll to position [236, 0]
click at [309, 199] on textarea at bounding box center [368, 17] width 196 height 389
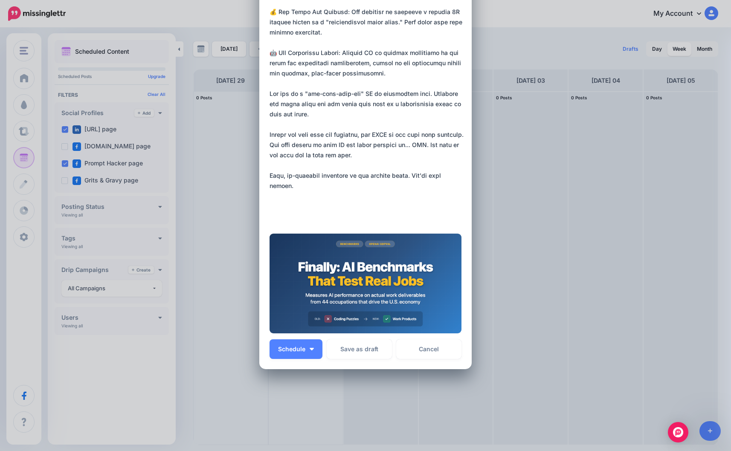
paste textarea "**********"
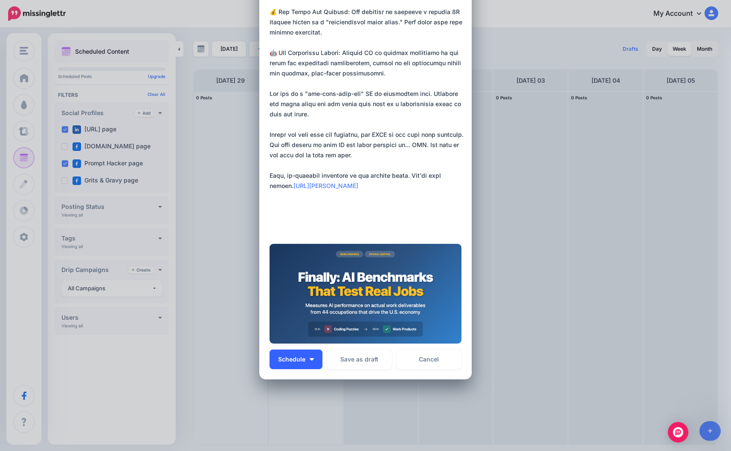
type textarea "**********"
click at [299, 354] on button "Schedule" at bounding box center [296, 360] width 53 height 20
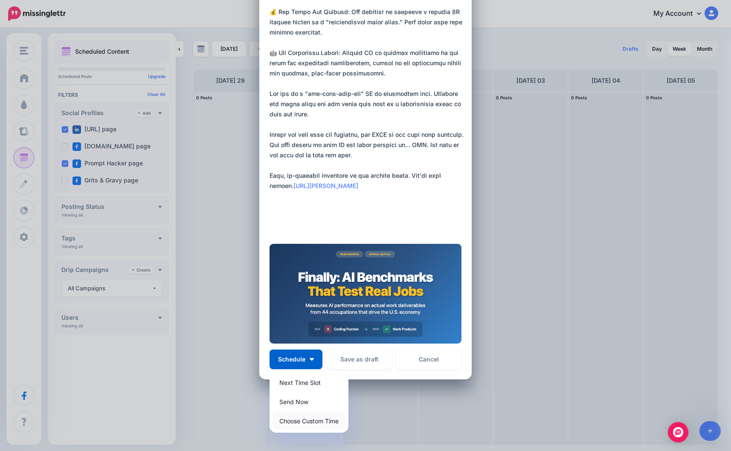
click at [302, 417] on link "Choose Custom Time" at bounding box center [309, 421] width 72 height 17
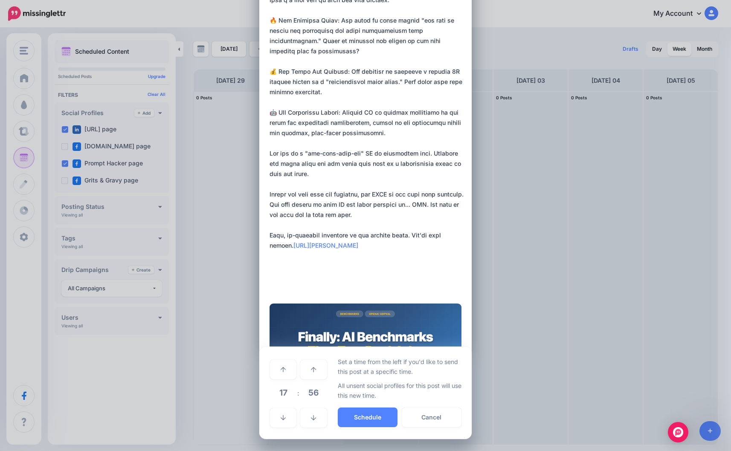
scroll to position [176, 0]
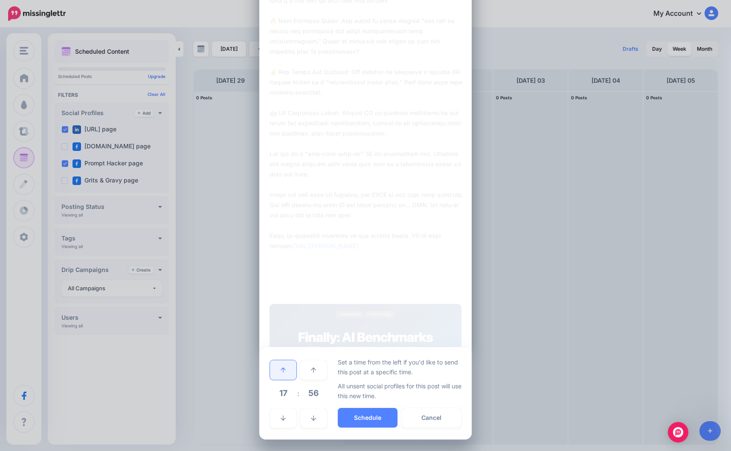
click at [287, 367] on link at bounding box center [283, 370] width 26 height 20
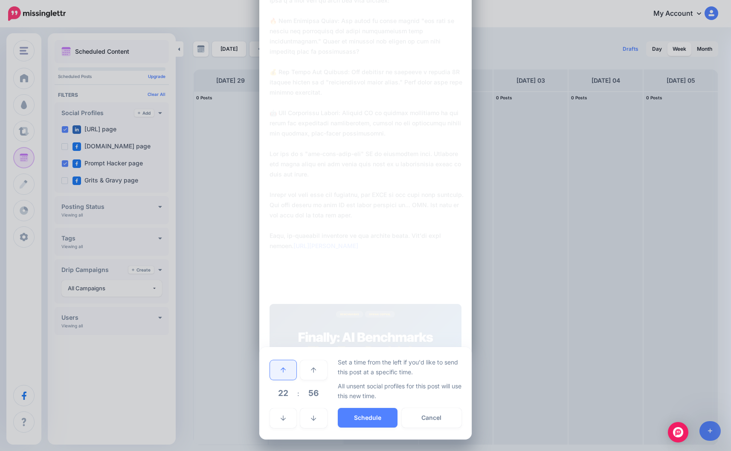
click at [287, 367] on link at bounding box center [283, 370] width 26 height 20
click at [287, 372] on link at bounding box center [283, 370] width 26 height 20
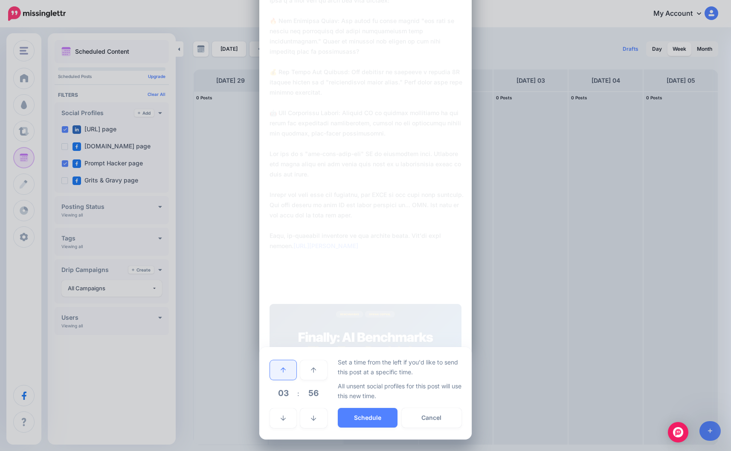
click at [287, 372] on link at bounding box center [283, 370] width 26 height 20
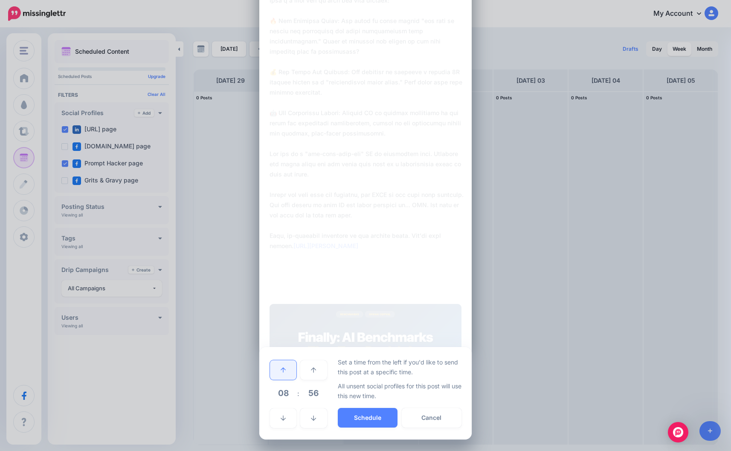
click at [287, 372] on link at bounding box center [283, 370] width 26 height 20
click at [366, 415] on button "Schedule" at bounding box center [368, 418] width 60 height 20
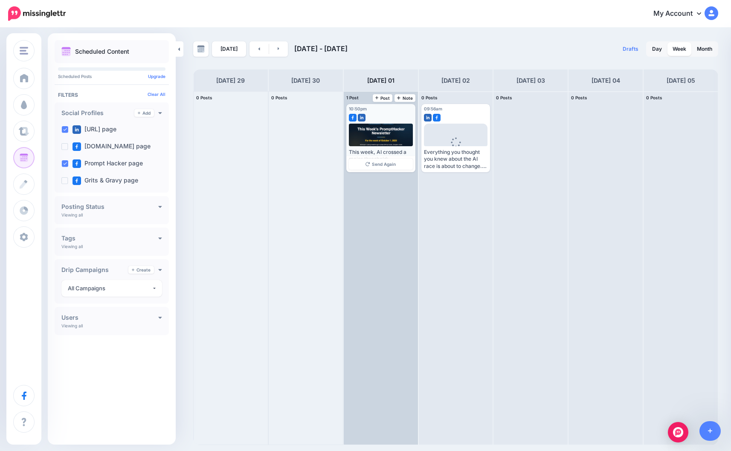
click at [390, 140] on div at bounding box center [381, 135] width 64 height 23
click at [390, 142] on div at bounding box center [381, 135] width 64 height 23
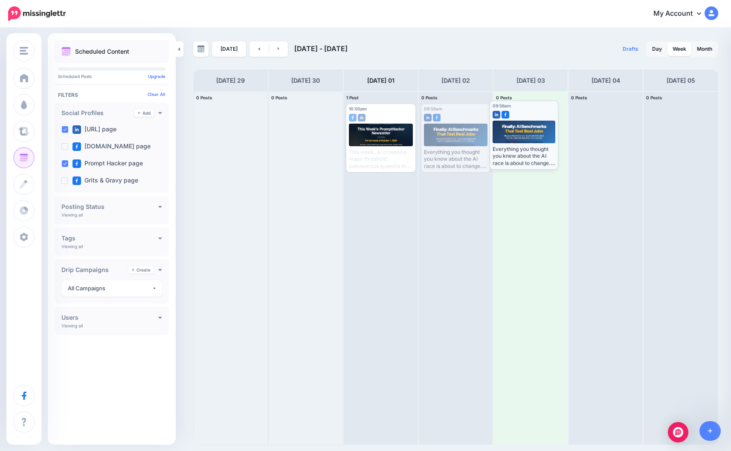
drag, startPoint x: 456, startPoint y: 112, endPoint x: 525, endPoint y: 108, distance: 68.8
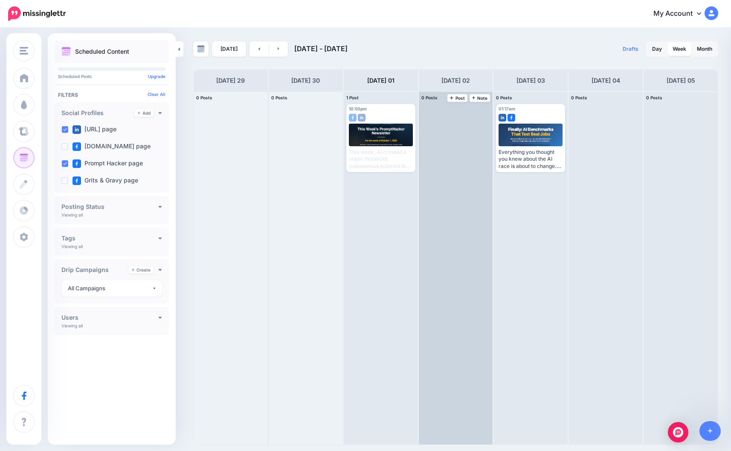
click at [449, 112] on div at bounding box center [456, 268] width 74 height 353
click at [457, 99] on span "Post" at bounding box center [457, 98] width 15 height 4
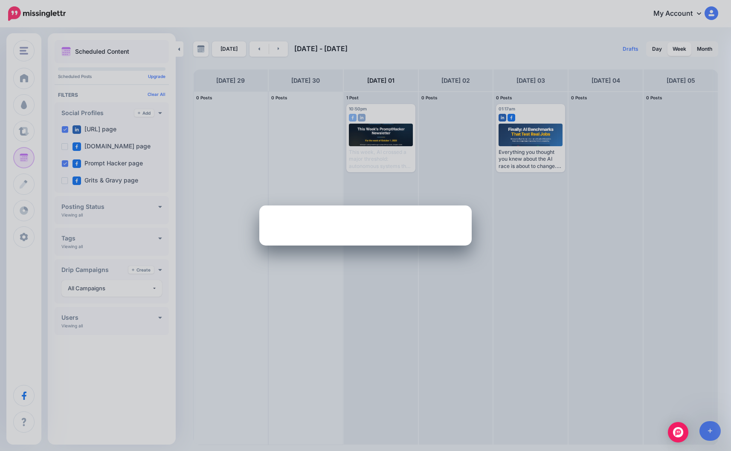
scroll to position [0, 0]
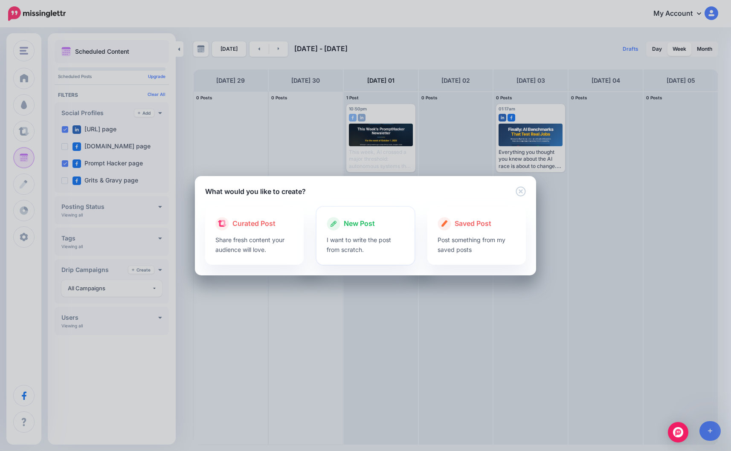
click at [376, 230] on div "New Post" at bounding box center [366, 224] width 78 height 14
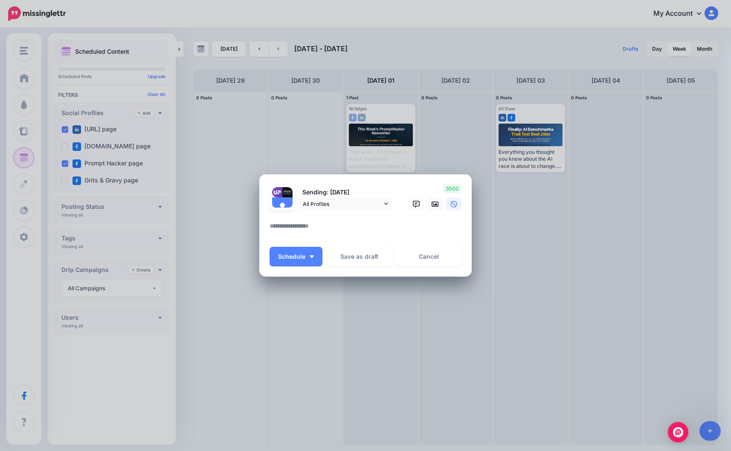
click at [333, 227] on textarea at bounding box center [368, 229] width 196 height 17
paste textarea "**********"
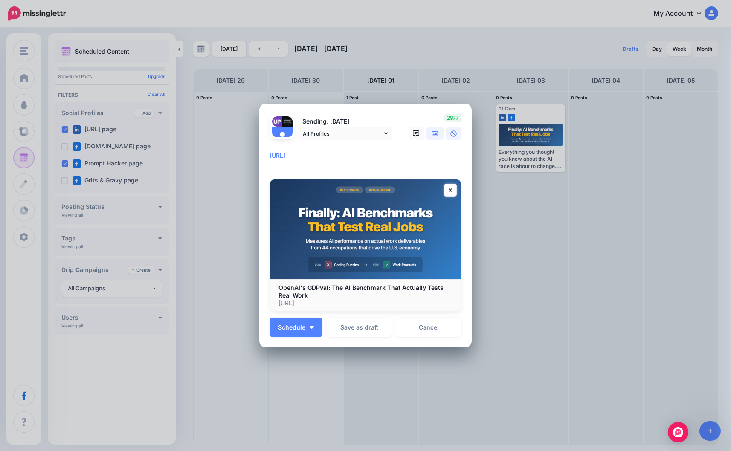
click at [434, 136] on icon at bounding box center [435, 134] width 7 height 7
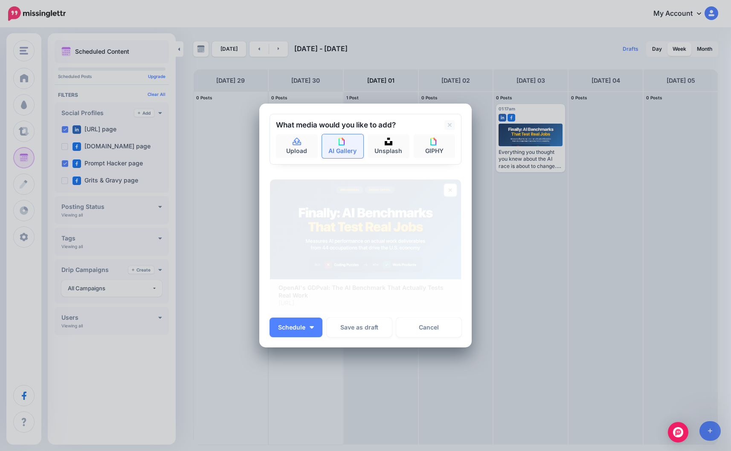
click at [347, 148] on link "AI Gallery" at bounding box center [343, 146] width 42 height 24
click at [340, 147] on div "No images found. You might want to change the search term and try again." at bounding box center [365, 147] width 179 height 26
click at [284, 124] on icon at bounding box center [284, 125] width 4 height 7
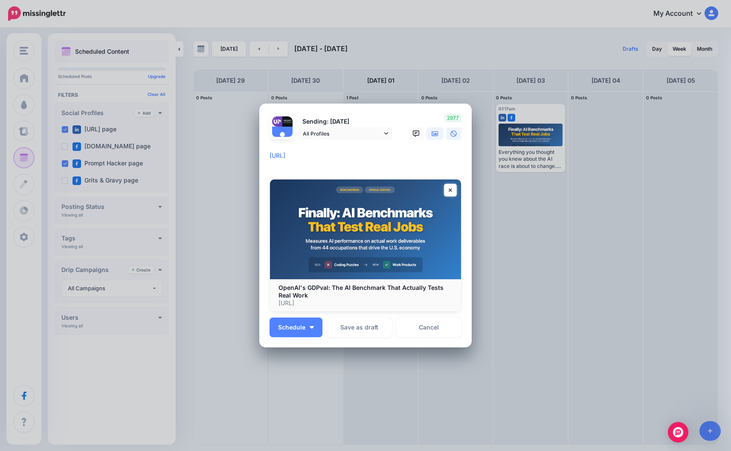
click at [435, 133] on icon at bounding box center [435, 134] width 7 height 7
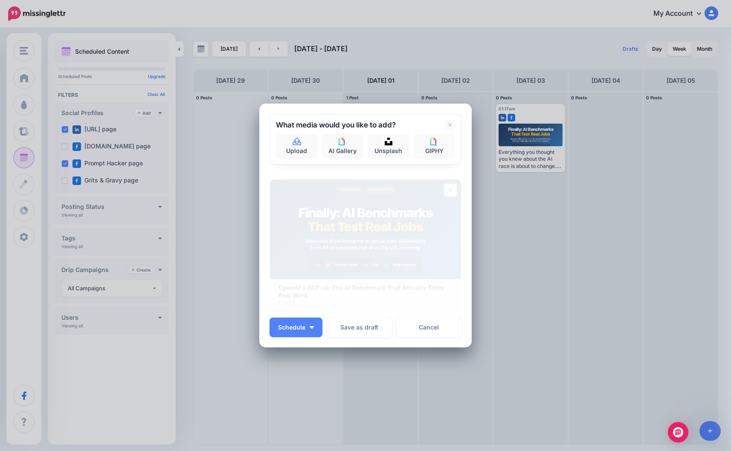
click at [362, 186] on img at bounding box center [365, 230] width 191 height 100
click at [450, 126] on icon at bounding box center [450, 125] width 4 height 4
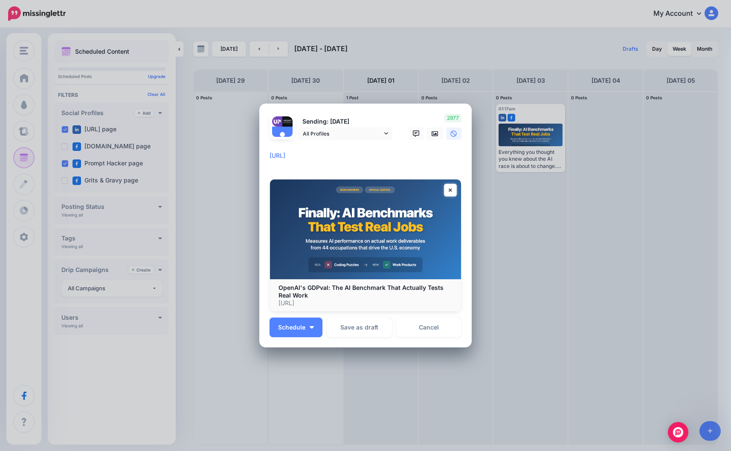
click at [321, 166] on textarea "**********" at bounding box center [368, 159] width 196 height 17
paste textarea "**********"
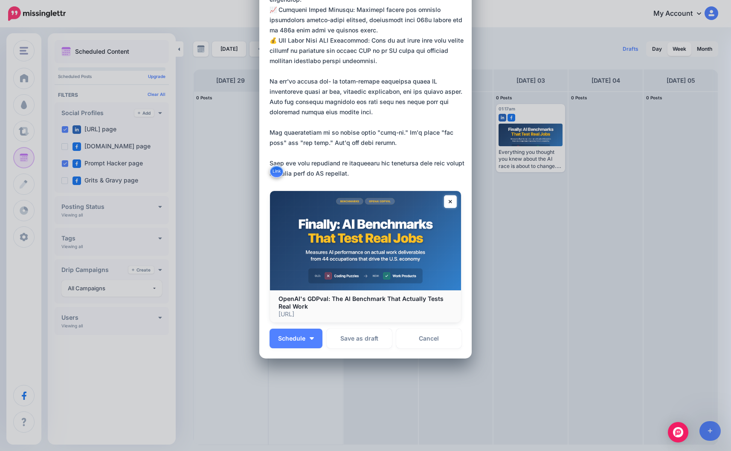
scroll to position [289, 0]
type textarea "**********"
click at [291, 340] on span "Schedule" at bounding box center [291, 339] width 27 height 6
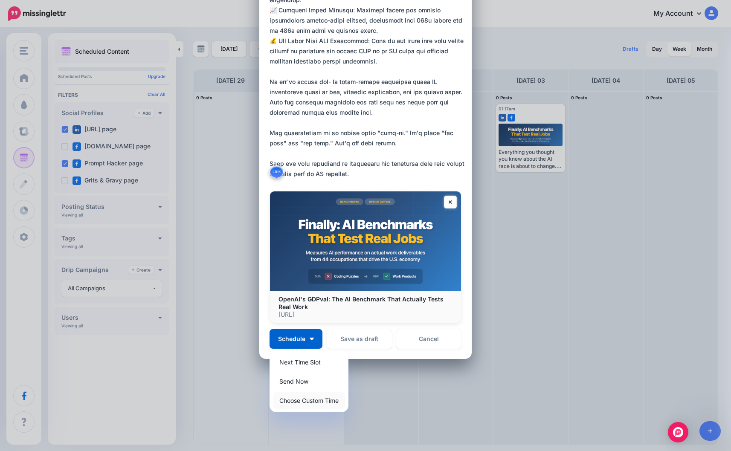
click at [308, 399] on link "Choose Custom Time" at bounding box center [309, 400] width 72 height 17
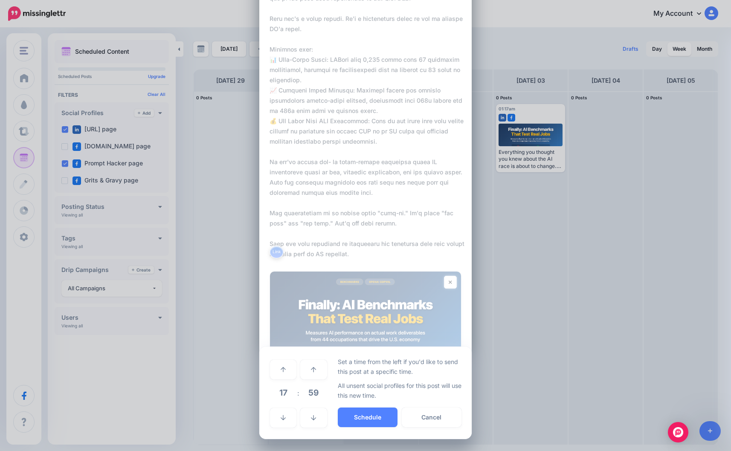
scroll to position [209, 0]
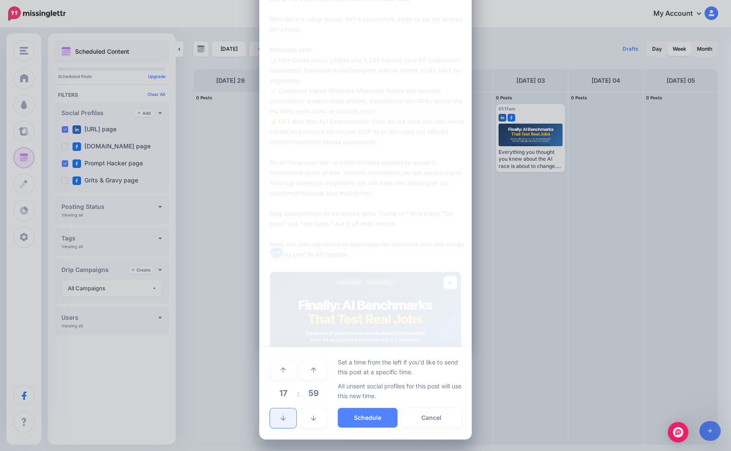
click at [285, 409] on link at bounding box center [283, 419] width 26 height 20
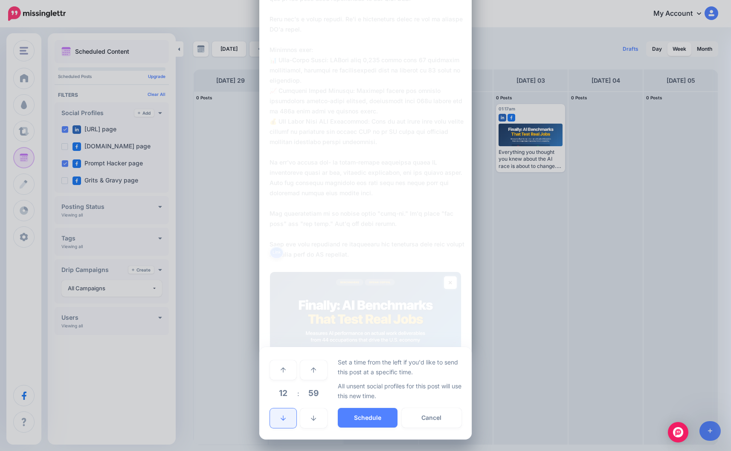
click at [285, 409] on link at bounding box center [283, 419] width 26 height 20
click at [283, 367] on icon at bounding box center [283, 370] width 5 height 6
click at [316, 414] on link at bounding box center [313, 419] width 26 height 20
click at [318, 366] on link at bounding box center [313, 370] width 26 height 20
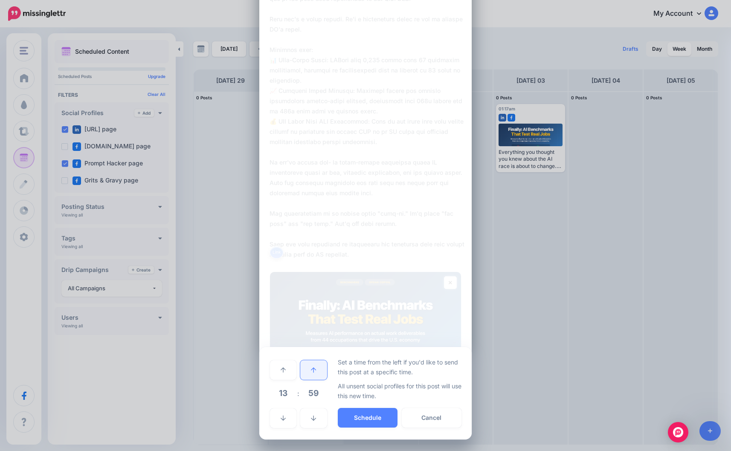
click at [318, 366] on link at bounding box center [313, 370] width 26 height 20
click at [282, 412] on link at bounding box center [283, 419] width 26 height 20
click at [369, 415] on button "Schedule" at bounding box center [368, 418] width 60 height 20
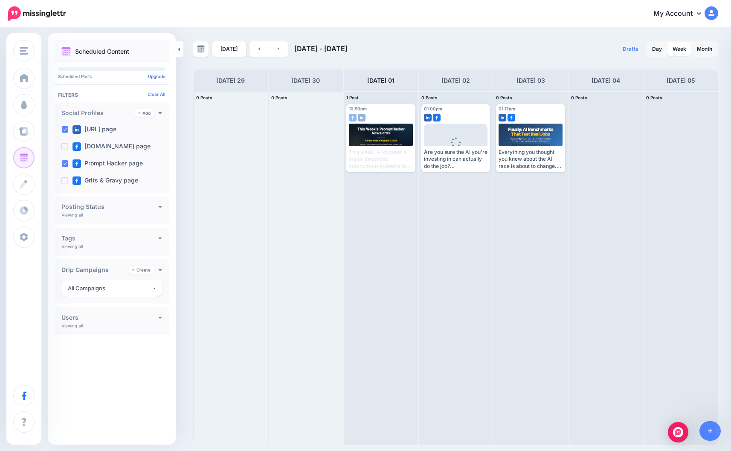
click at [133, 369] on div "Scheduled Content Scheduled Posts Upgrade Clear All" at bounding box center [112, 239] width 128 height 398
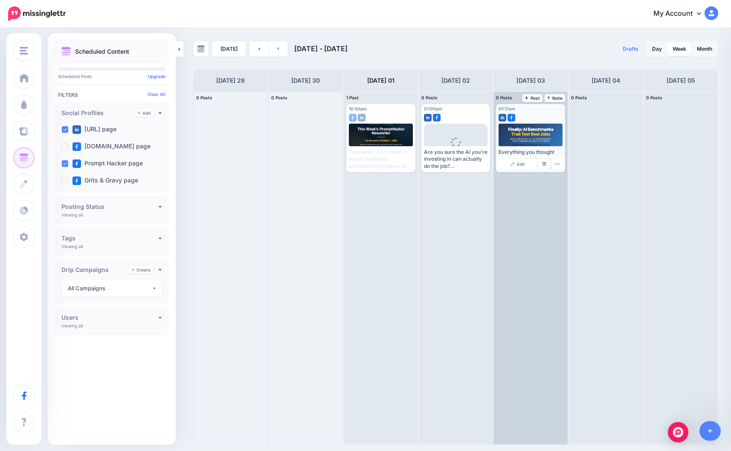
click at [523, 147] on div "Everything you thought you knew about the AI race is about to change. 🤯 We just…" at bounding box center [531, 147] width 64 height 46
click at [519, 165] on span "Edit" at bounding box center [521, 164] width 8 height 4
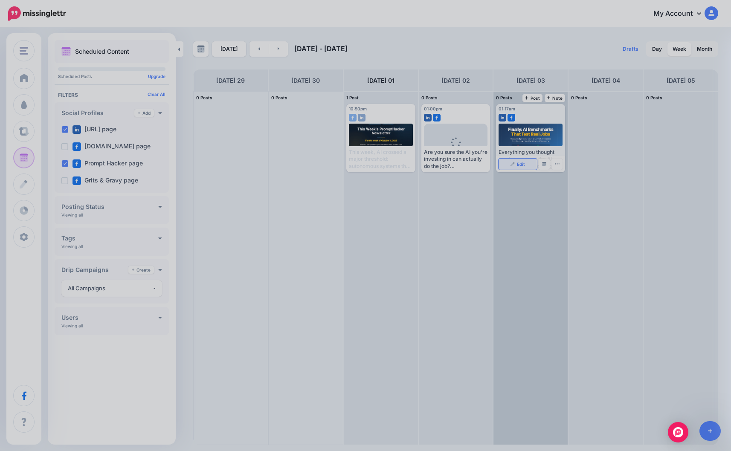
scroll to position [0, 0]
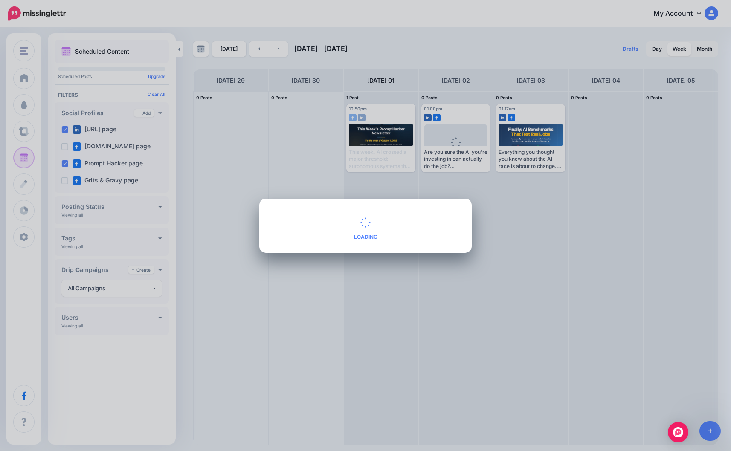
type textarea "**********"
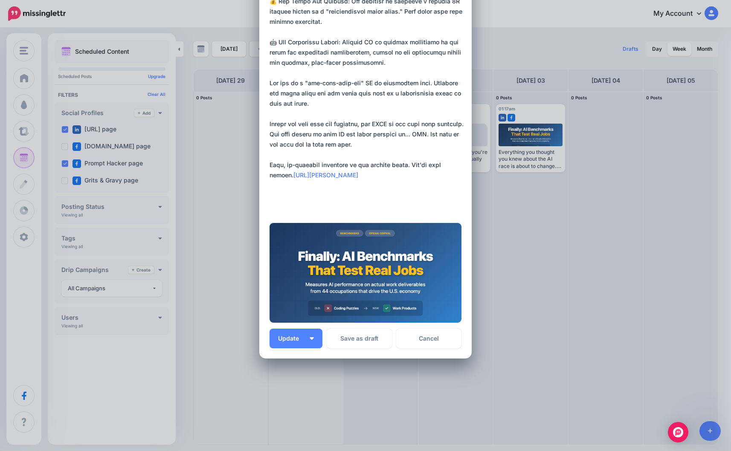
scroll to position [247, 0]
click at [389, 173] on textarea at bounding box center [368, 11] width 196 height 399
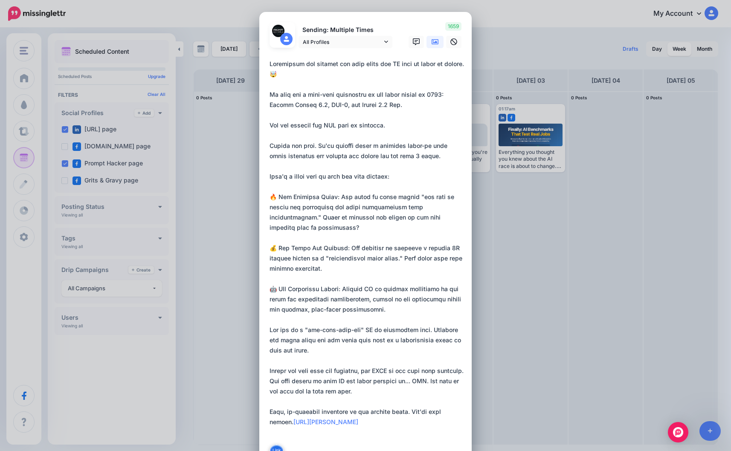
scroll to position [0, 0]
drag, startPoint x: 344, startPoint y: 176, endPoint x: 267, endPoint y: 61, distance: 138.5
click at [267, 61] on div "Loading Sending: Multiple Times All Profiles" at bounding box center [365, 309] width 212 height 594
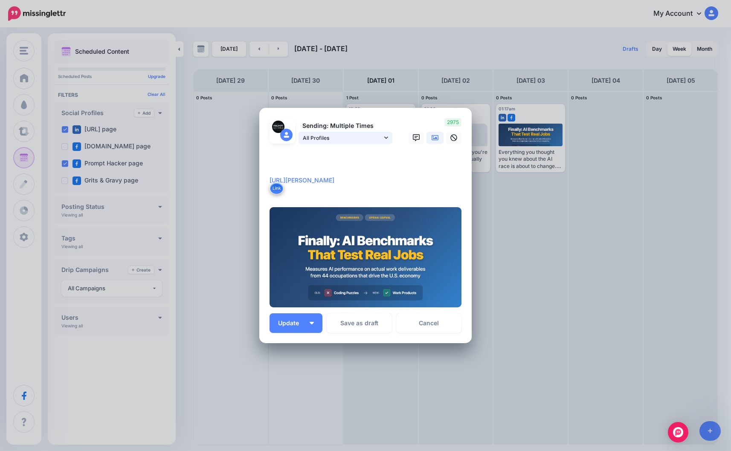
click at [355, 142] on span "All Profiles" at bounding box center [342, 138] width 79 height 9
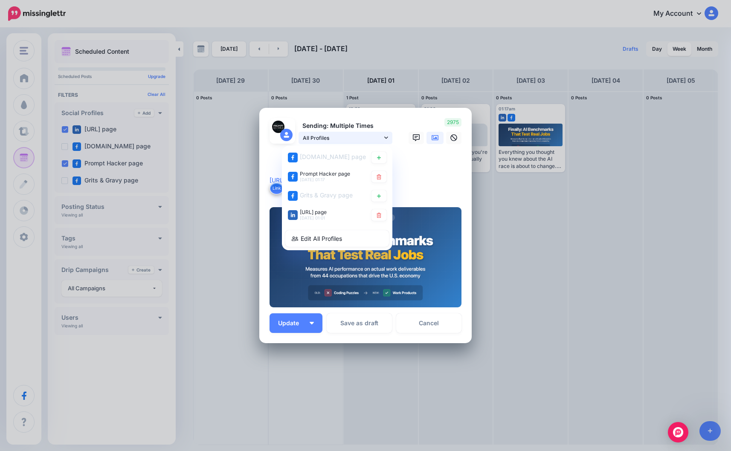
click at [386, 136] on icon at bounding box center [386, 138] width 4 height 6
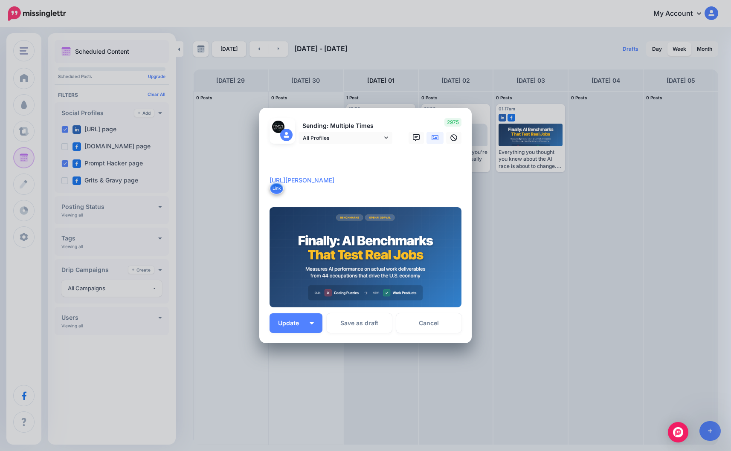
click at [380, 238] on img at bounding box center [366, 257] width 192 height 100
click at [454, 136] on icon at bounding box center [453, 137] width 7 height 7
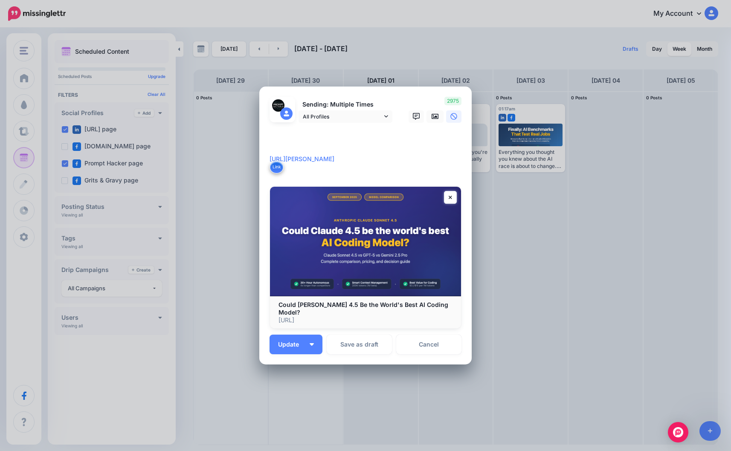
drag, startPoint x: 354, startPoint y: 174, endPoint x: 292, endPoint y: 147, distance: 67.4
click at [292, 147] on textarea "**********" at bounding box center [368, 154] width 196 height 41
drag, startPoint x: 284, startPoint y: 152, endPoint x: 254, endPoint y: 122, distance: 42.5
click at [254, 122] on div "Edit Post Loading Sending: Multiple Times All Profiles" at bounding box center [365, 225] width 731 height 451
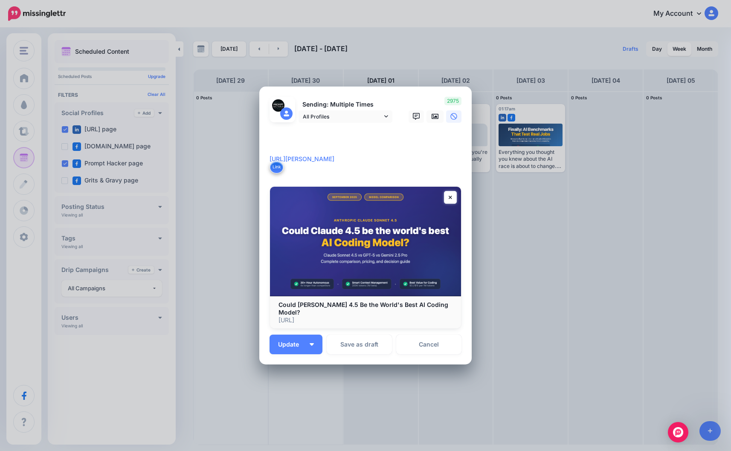
paste textarea "**********"
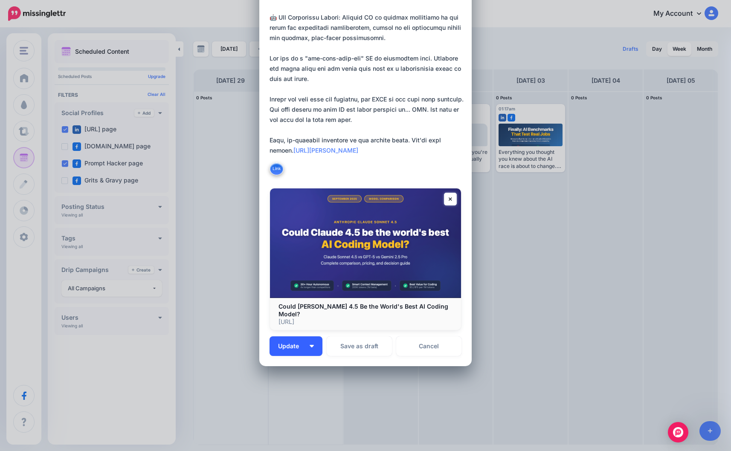
scroll to position [271, 0]
type textarea "**********"
click at [289, 344] on span "Update" at bounding box center [291, 347] width 27 height 6
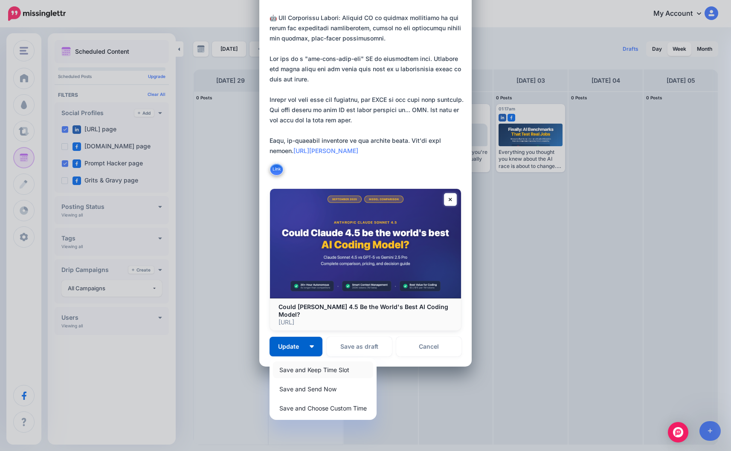
click at [339, 364] on link "Save and Keep Time Slot" at bounding box center [323, 370] width 100 height 17
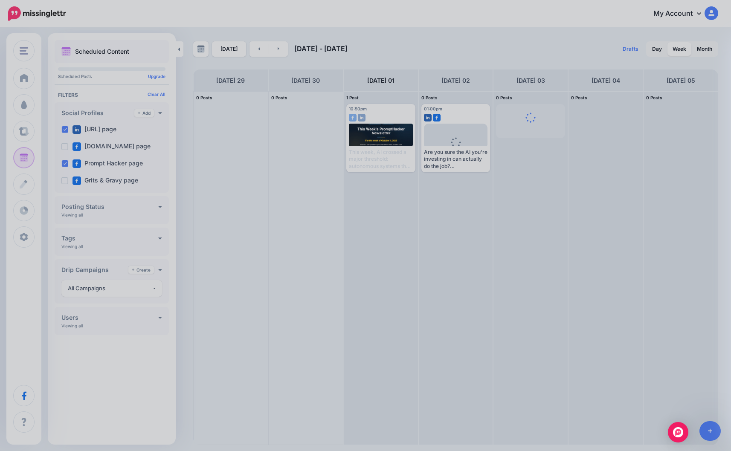
scroll to position [0, 0]
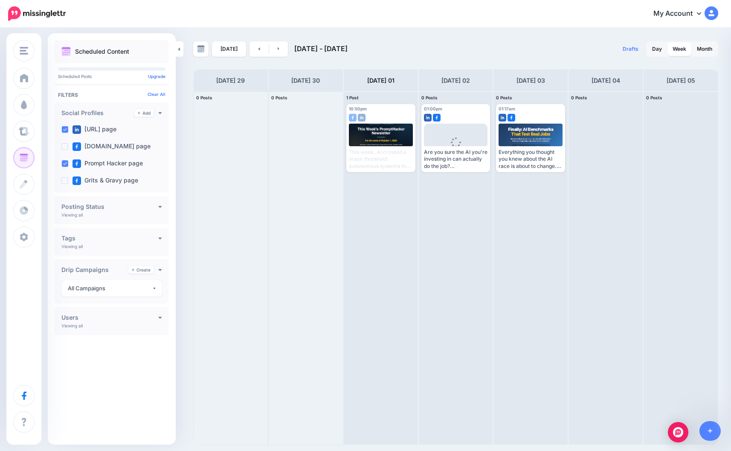
click at [491, 48] on div "Drafts 0 Day Week Month" at bounding box center [587, 48] width 263 height 15
click at [473, 35] on div "Today Sep 29 - Oct 06, 2025 Drafts 0 Day Week Month PRO TIP" at bounding box center [365, 237] width 731 height 417
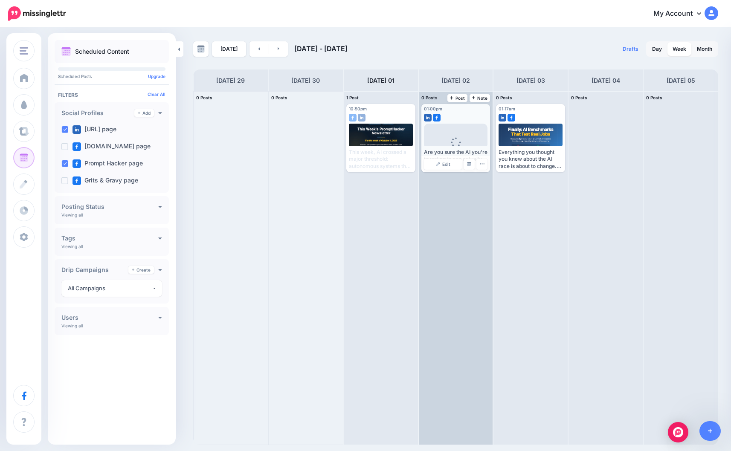
click at [452, 151] on div "Are you sure the AI you're investing in can actually do the job? For years, we'…" at bounding box center [456, 159] width 64 height 21
click at [441, 162] on link "Edit" at bounding box center [443, 164] width 38 height 11
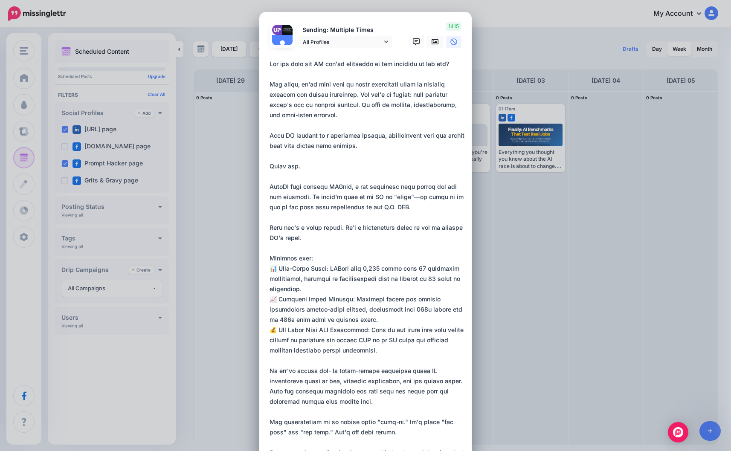
click at [408, 196] on textarea at bounding box center [368, 263] width 196 height 409
click at [412, 116] on textarea at bounding box center [368, 263] width 196 height 409
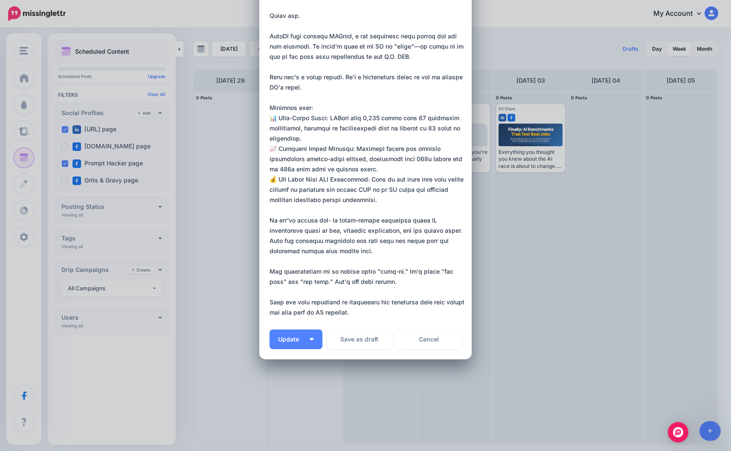
click at [397, 313] on textarea at bounding box center [368, 112] width 196 height 409
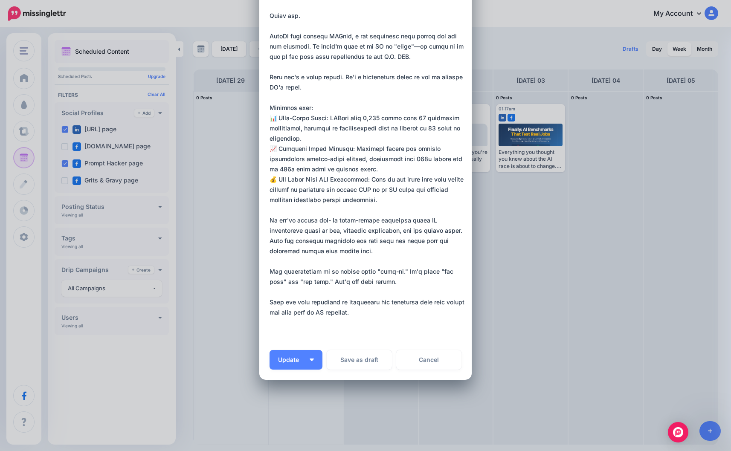
paste textarea "**********"
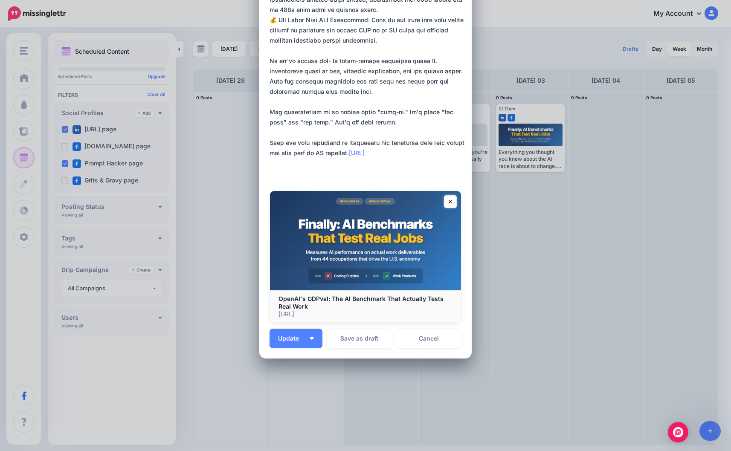
scroll to position [310, 0]
type textarea "**********"
click at [299, 336] on span "Update" at bounding box center [291, 339] width 27 height 6
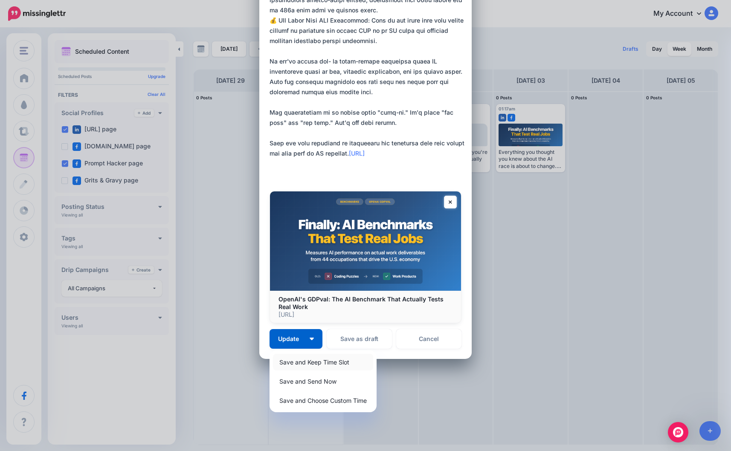
click at [313, 363] on link "Save and Keep Time Slot" at bounding box center [323, 362] width 100 height 17
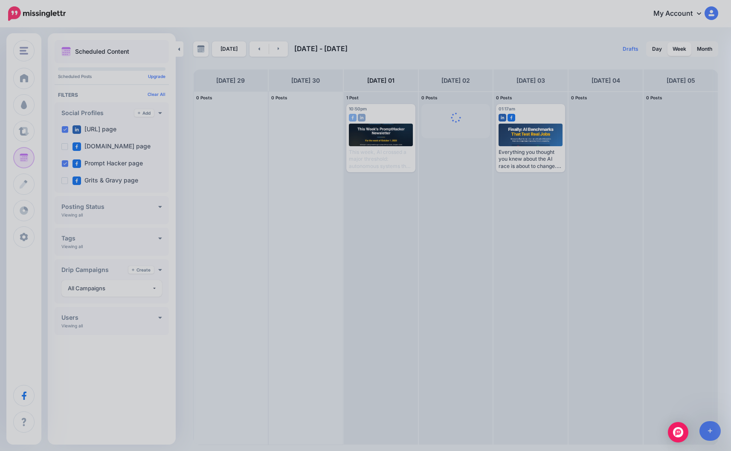
scroll to position [0, 0]
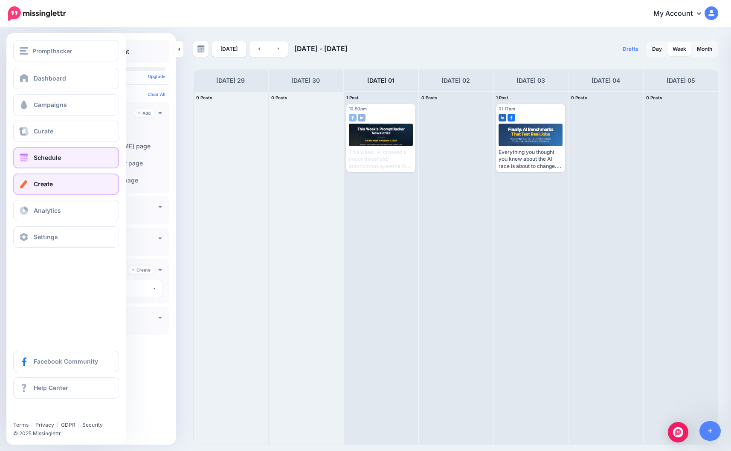
click at [37, 182] on span "Create" at bounding box center [43, 183] width 19 height 7
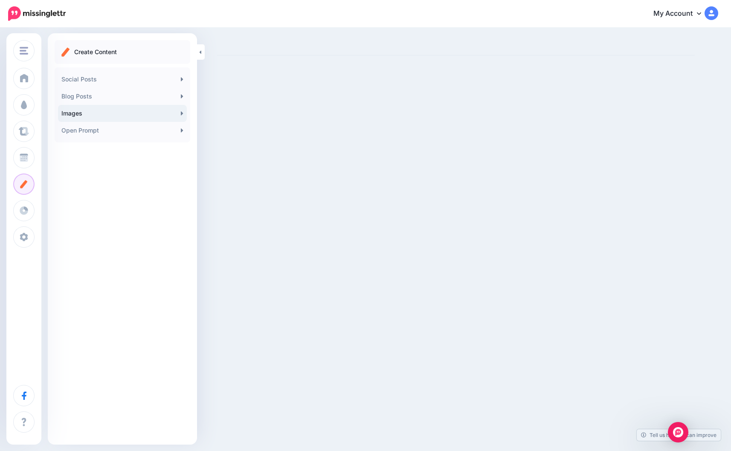
click at [122, 113] on link "Images" at bounding box center [122, 113] width 129 height 17
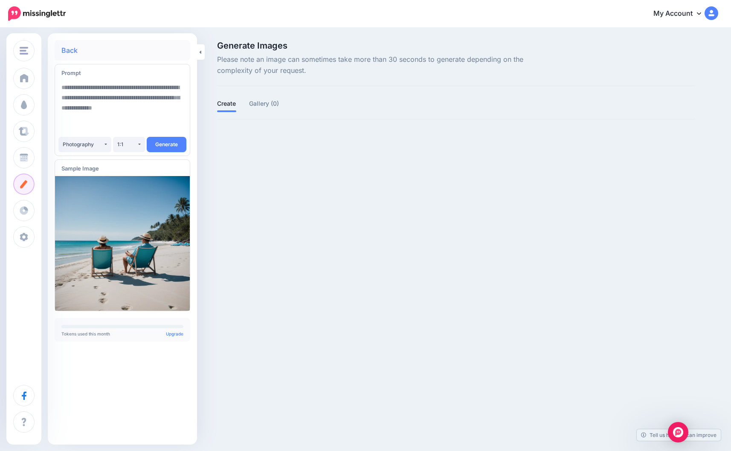
click at [142, 95] on textarea at bounding box center [122, 108] width 122 height 58
type textarea "**********"
click at [125, 145] on div "1:1" at bounding box center [127, 144] width 20 height 6
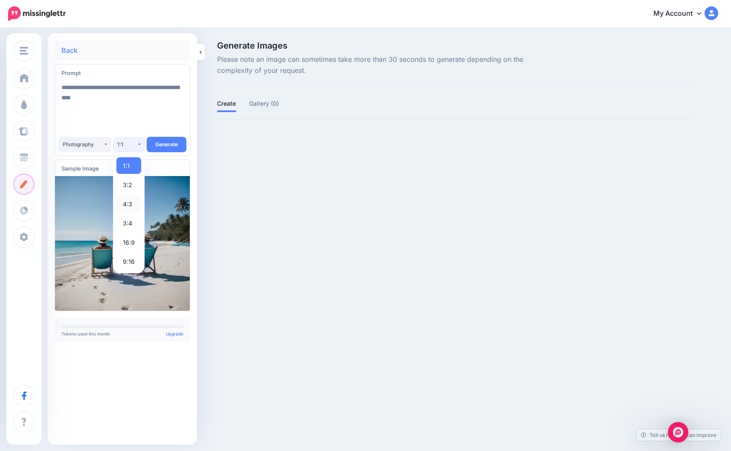
click at [131, 206] on span "4:3" at bounding box center [127, 204] width 9 height 10
select select "***"
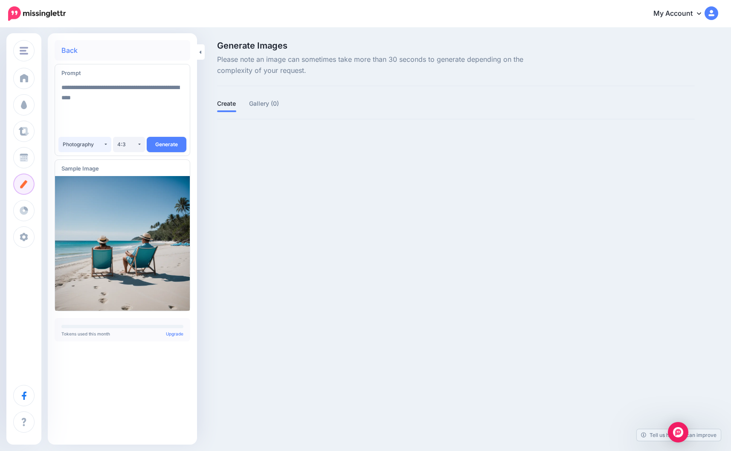
click at [95, 144] on div "Photography" at bounding box center [83, 144] width 41 height 6
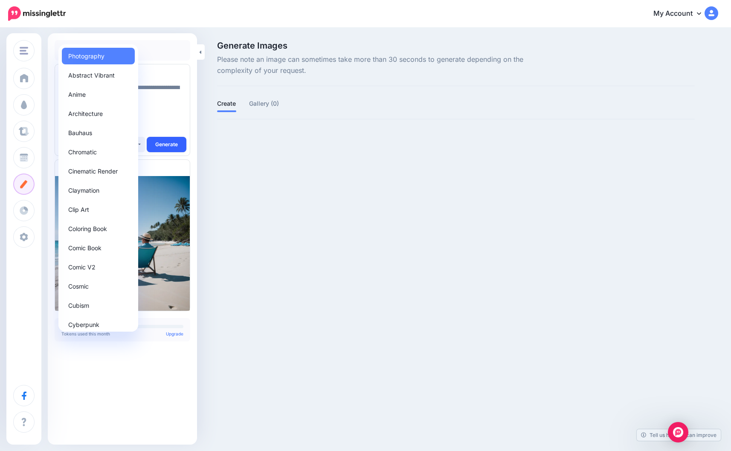
click at [168, 146] on button "Generate" at bounding box center [167, 144] width 40 height 15
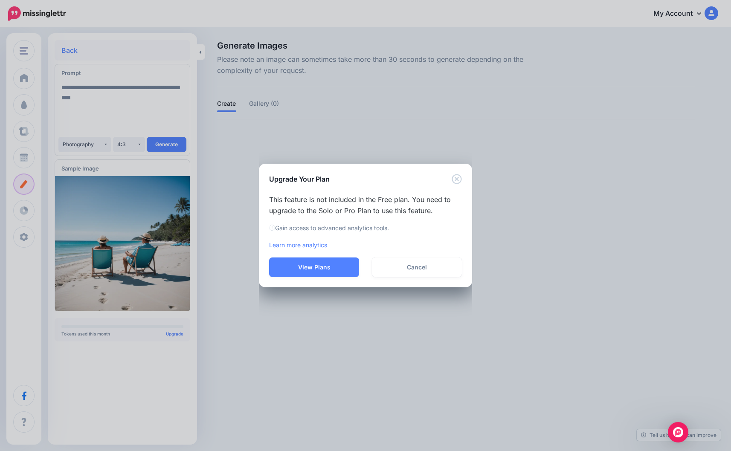
click at [458, 179] on icon "Close" at bounding box center [457, 179] width 10 height 10
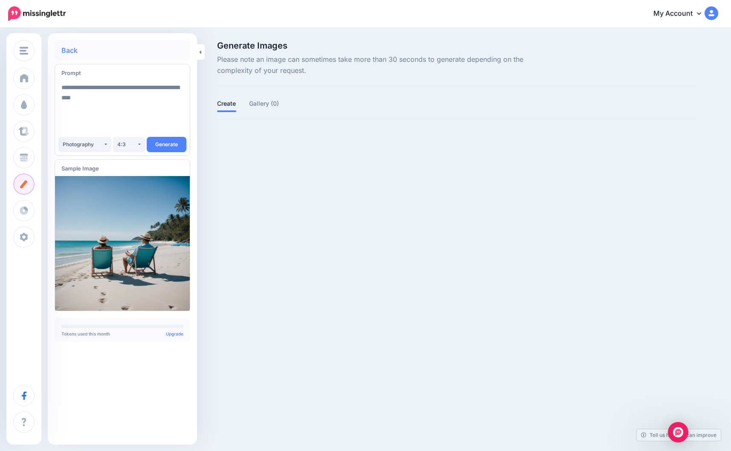
click at [706, 15] on img at bounding box center [712, 13] width 14 height 14
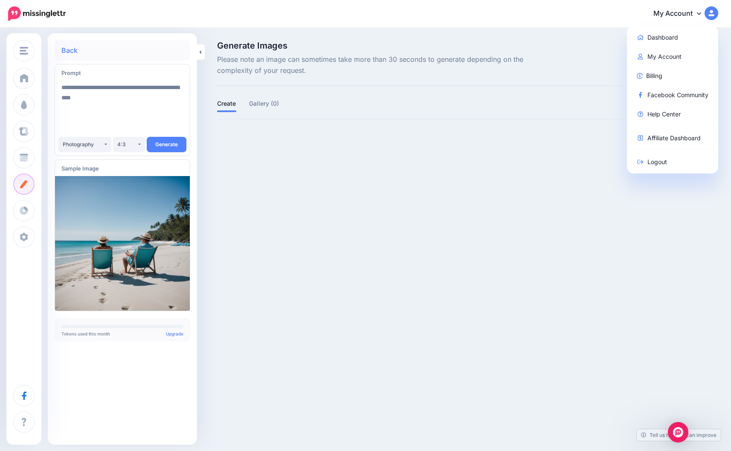
click at [588, 14] on div "My Account Dashboard My Account Billing Facebook Community Help Center Affiliat…" at bounding box center [397, 13] width 642 height 21
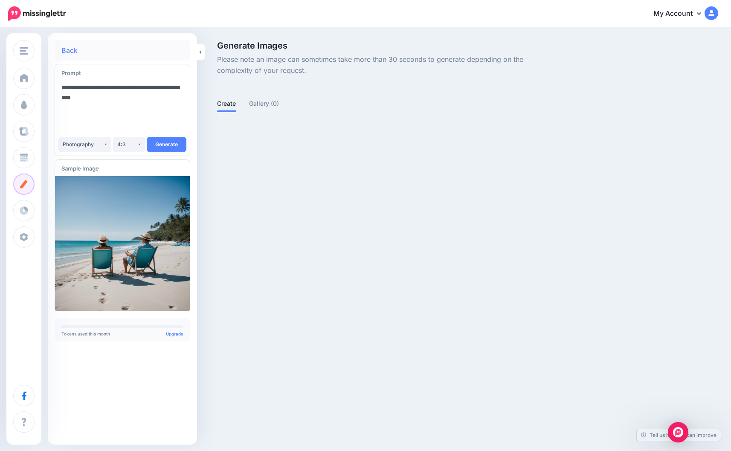
click at [130, 99] on textarea "**********" at bounding box center [122, 108] width 122 height 58
drag, startPoint x: 122, startPoint y: 99, endPoint x: 60, endPoint y: 83, distance: 64.5
click at [60, 83] on div "**********" at bounding box center [122, 108] width 135 height 58
